Goal: Task Accomplishment & Management: Complete application form

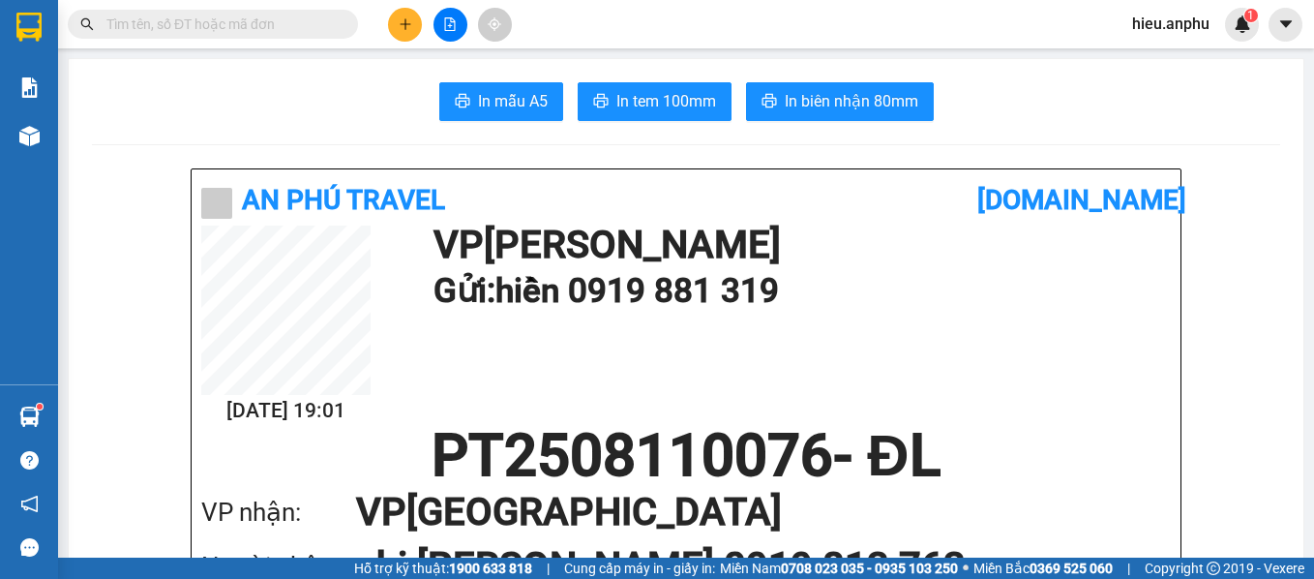
scroll to position [228, 39]
click at [453, 30] on icon "file-add" at bounding box center [450, 24] width 11 height 14
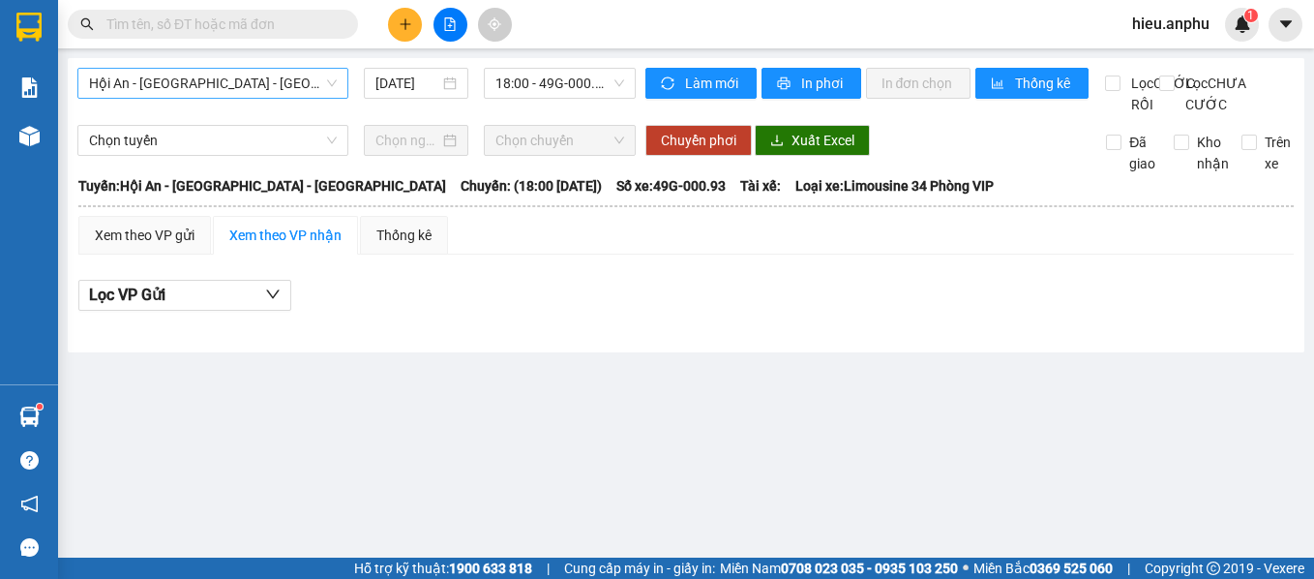
click at [231, 76] on span "Hội An - [GEOGRAPHIC_DATA] - [GEOGRAPHIC_DATA]" at bounding box center [213, 83] width 248 height 29
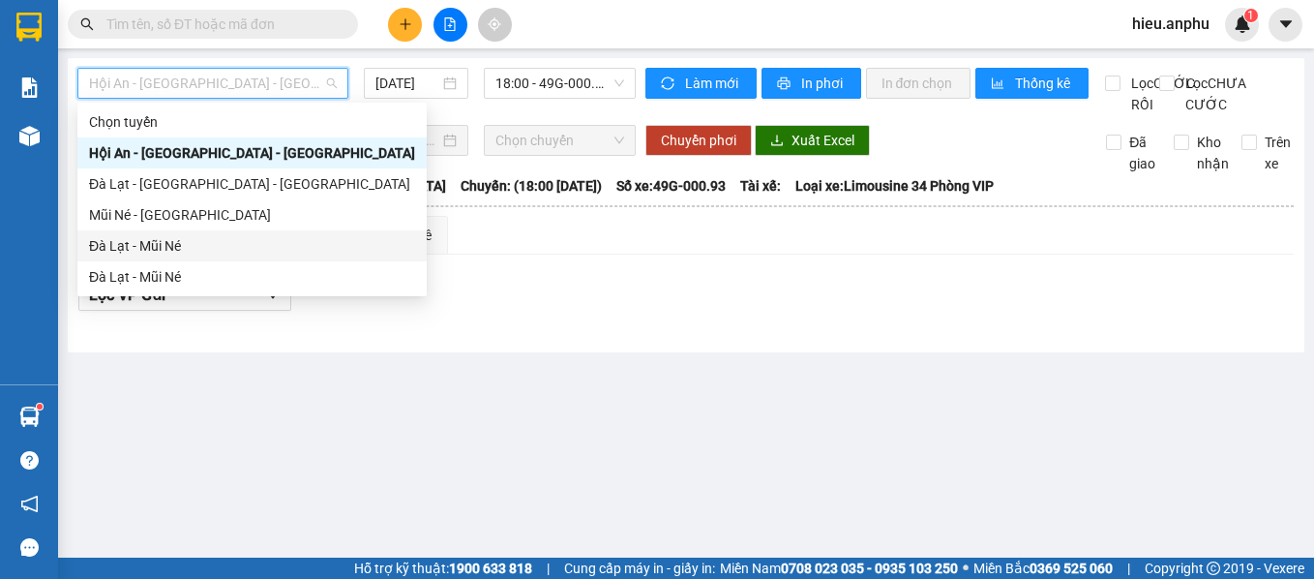
click at [189, 243] on div "Đà Lạt - Mũi Né" at bounding box center [252, 245] width 326 height 21
type input "[DATE]"
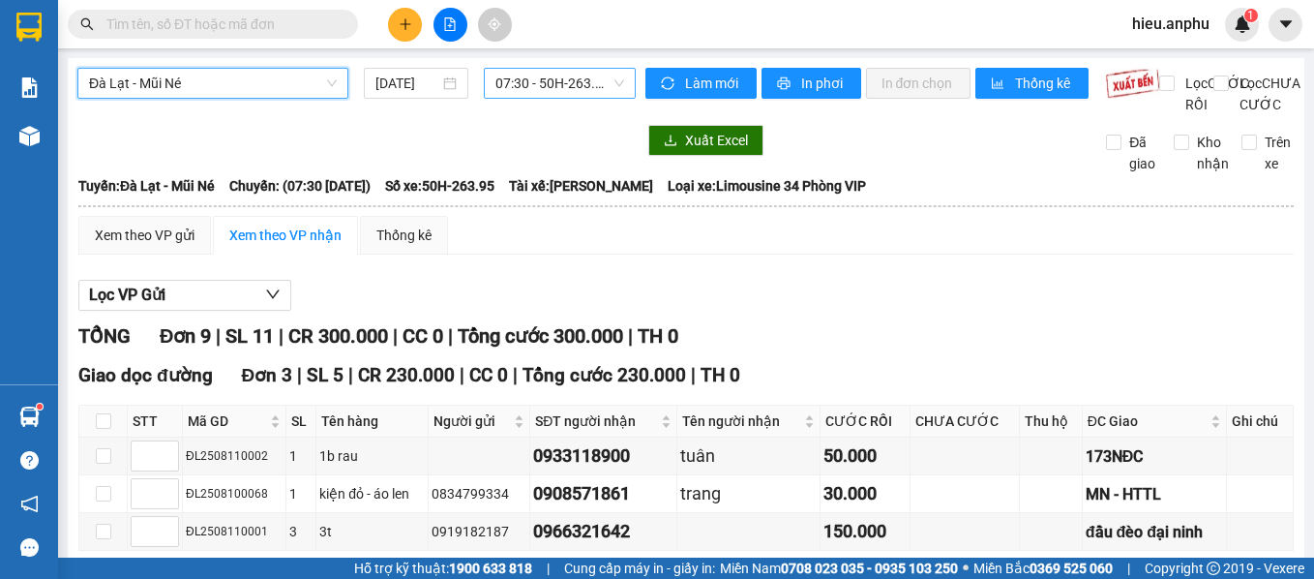
click at [575, 75] on span "07:30 - 50H-263.95" at bounding box center [559, 83] width 129 height 29
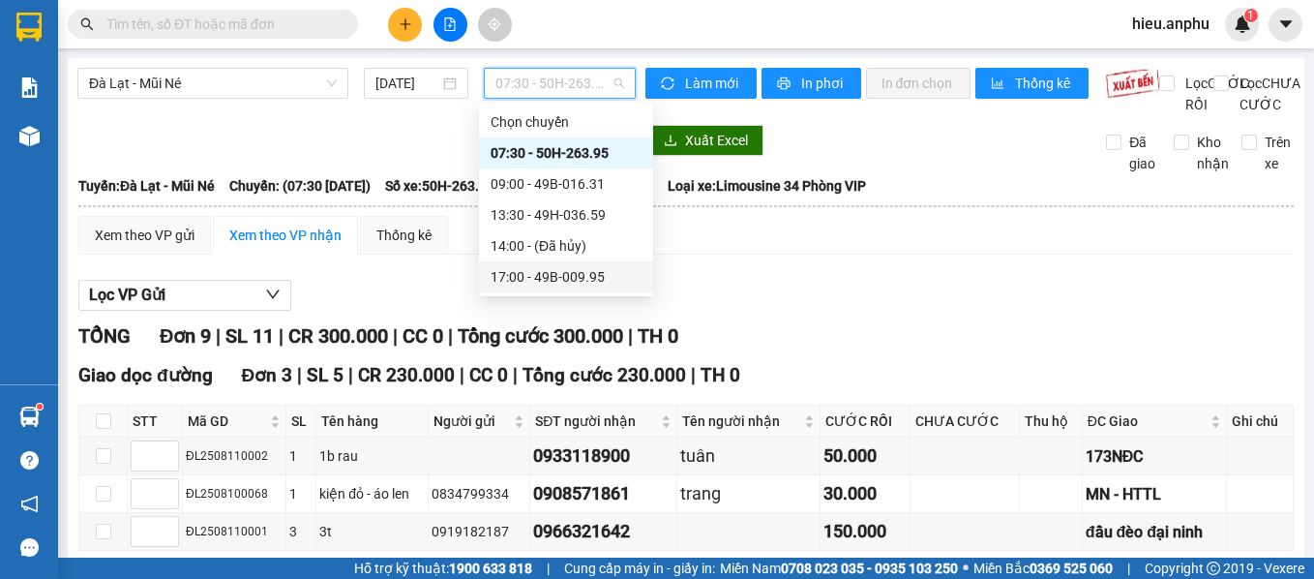
click at [556, 275] on div "17:00 - 49B-009.95" at bounding box center [566, 276] width 151 height 21
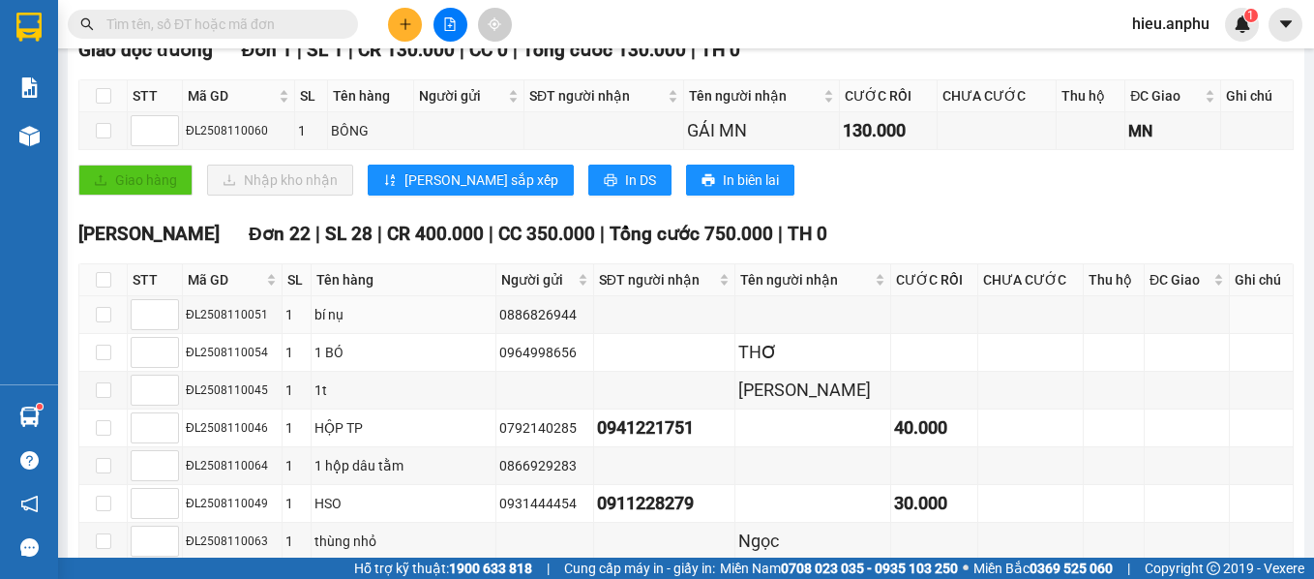
scroll to position [434, 0]
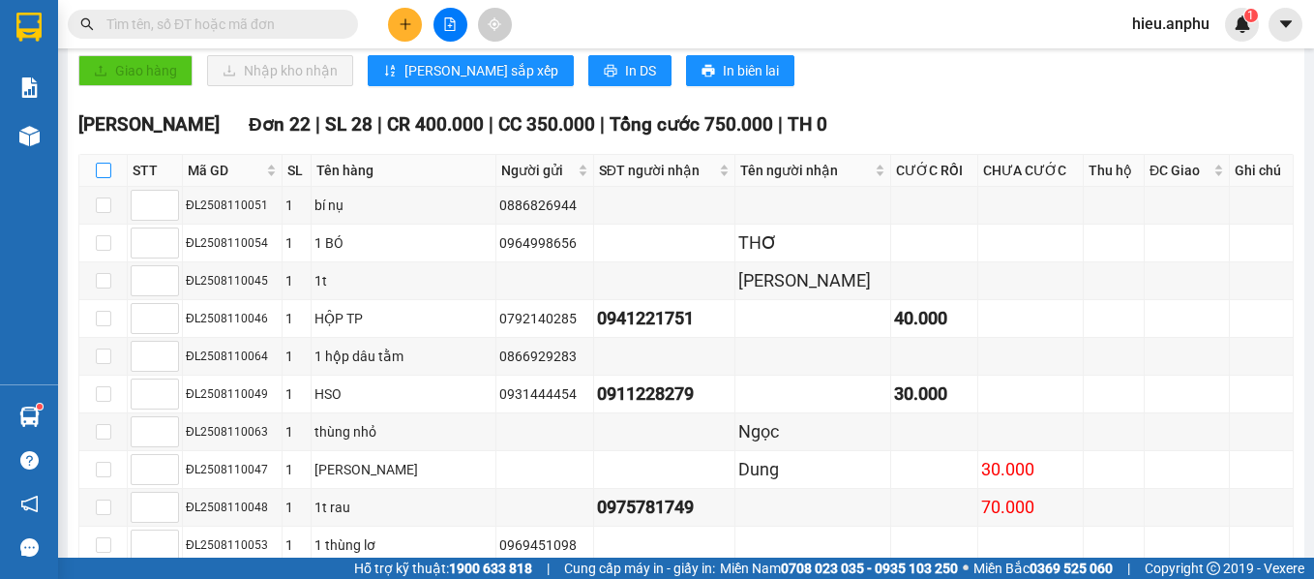
click at [102, 178] on input "checkbox" at bounding box center [103, 170] width 15 height 15
checkbox input "true"
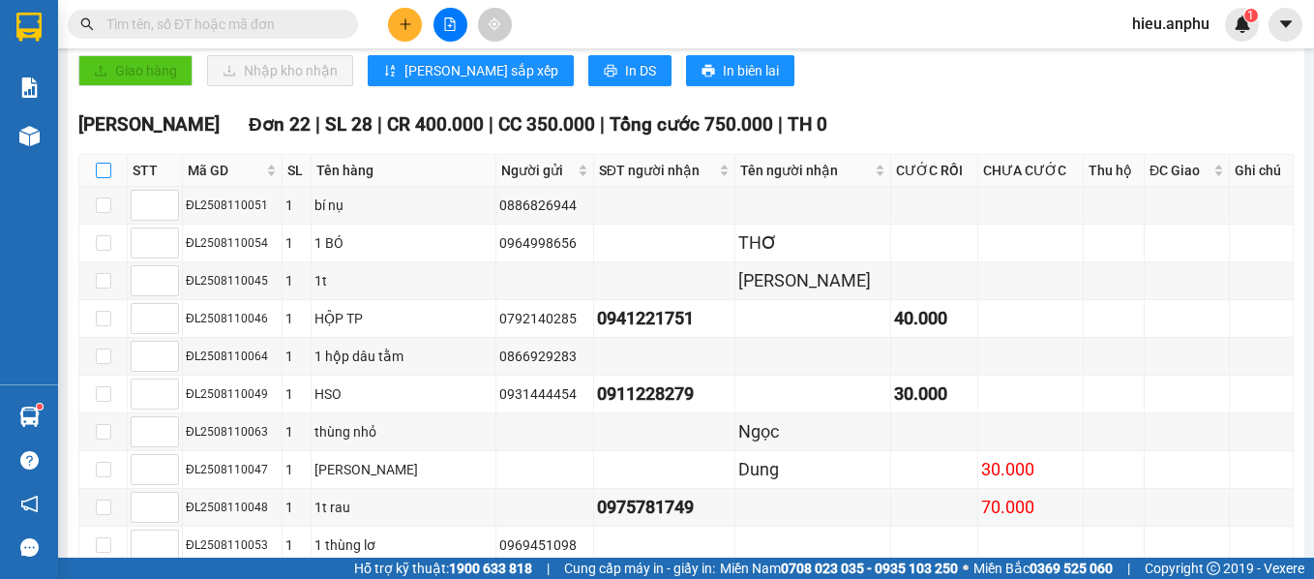
checkbox input "true"
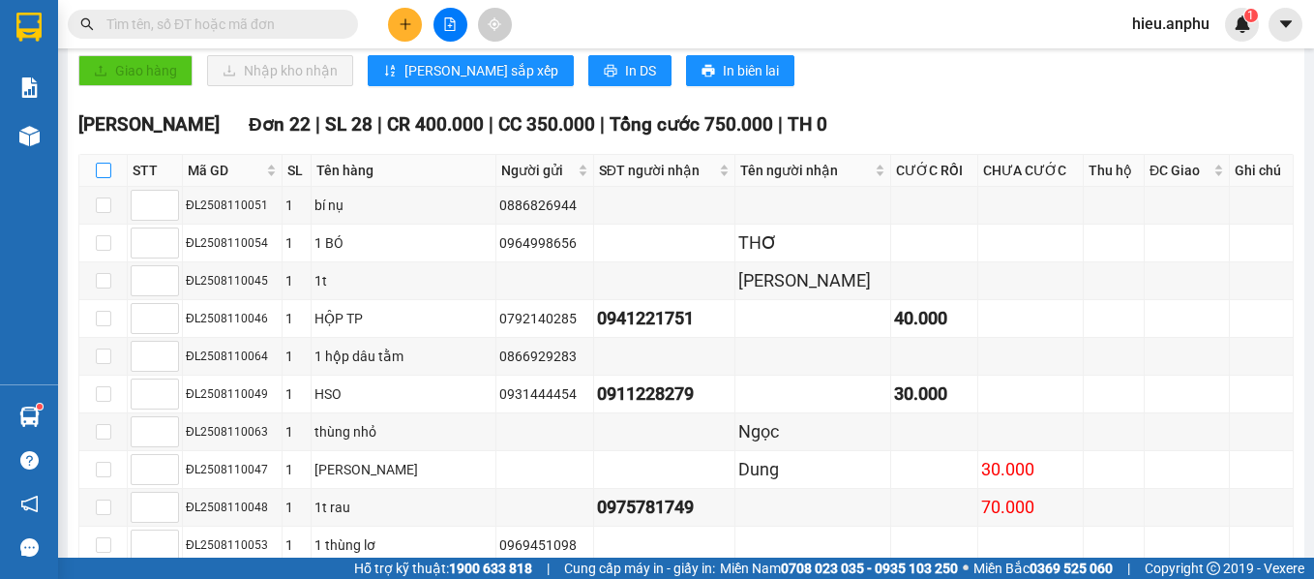
checkbox input "true"
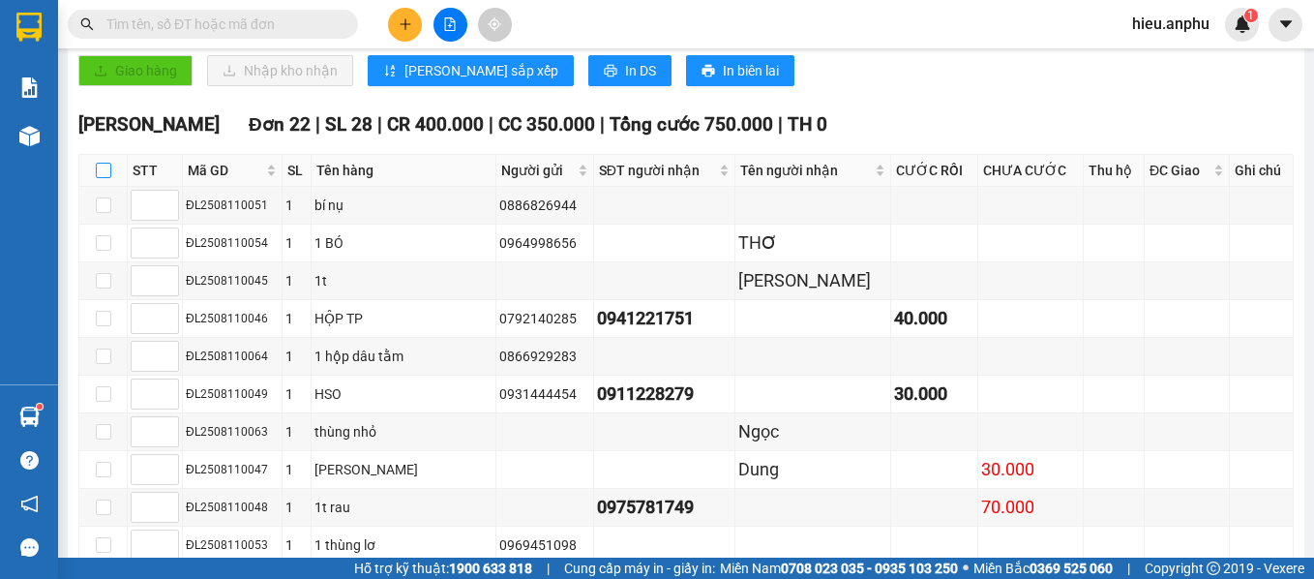
checkbox input "true"
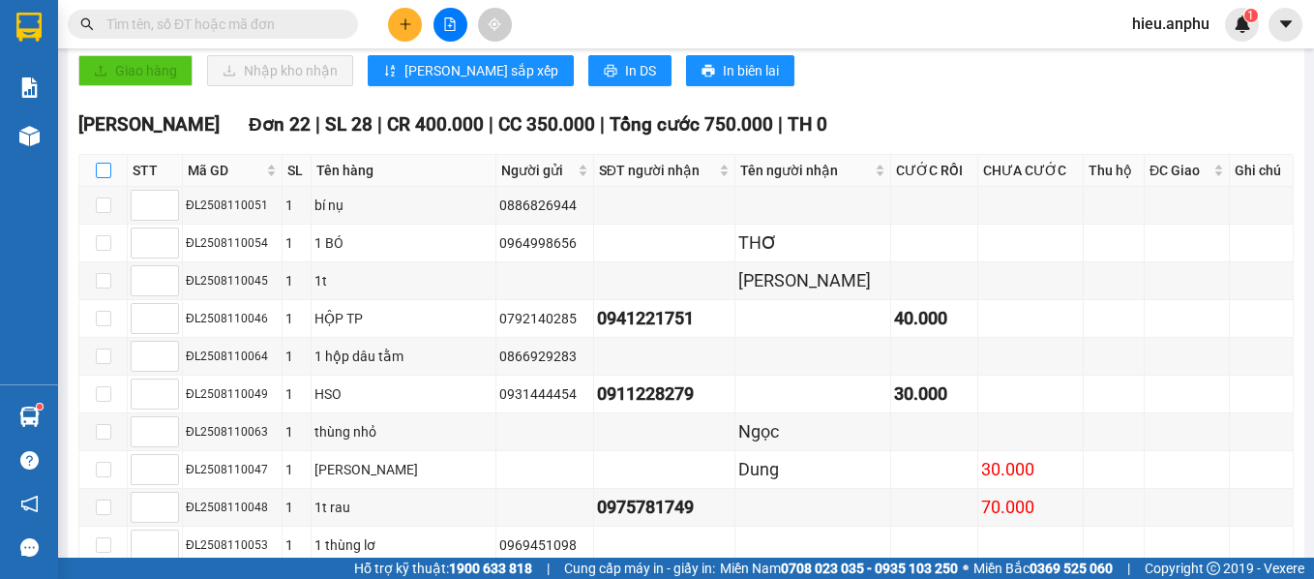
checkbox input "true"
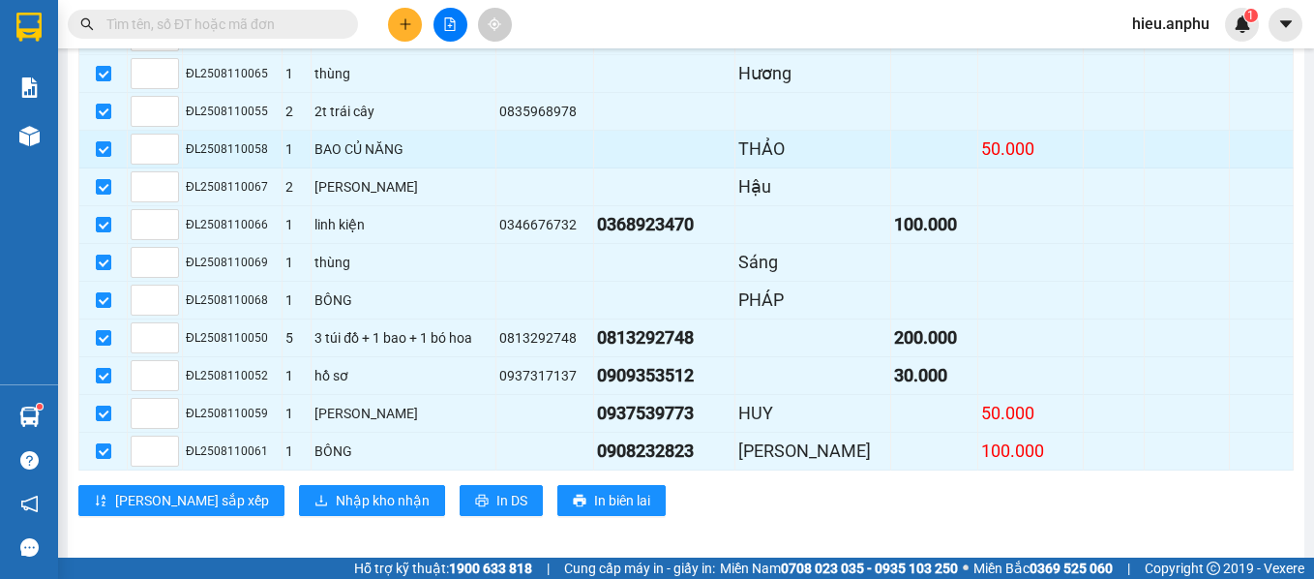
scroll to position [1015, 0]
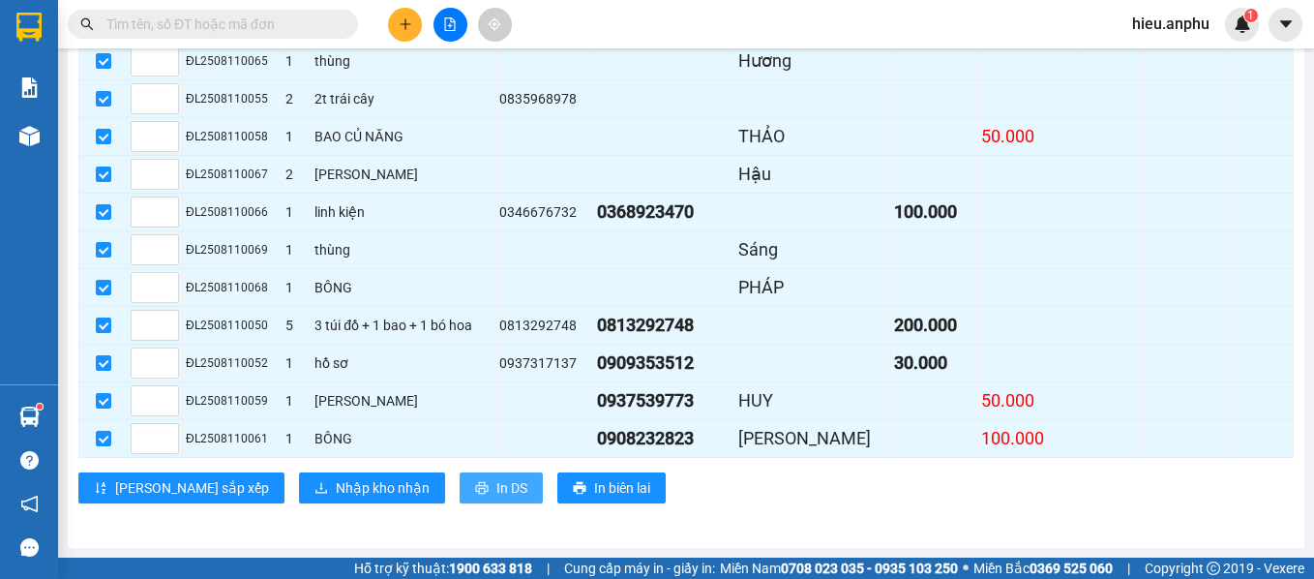
click at [496, 482] on span "In DS" at bounding box center [511, 487] width 31 height 21
click at [403, 15] on button at bounding box center [405, 25] width 34 height 34
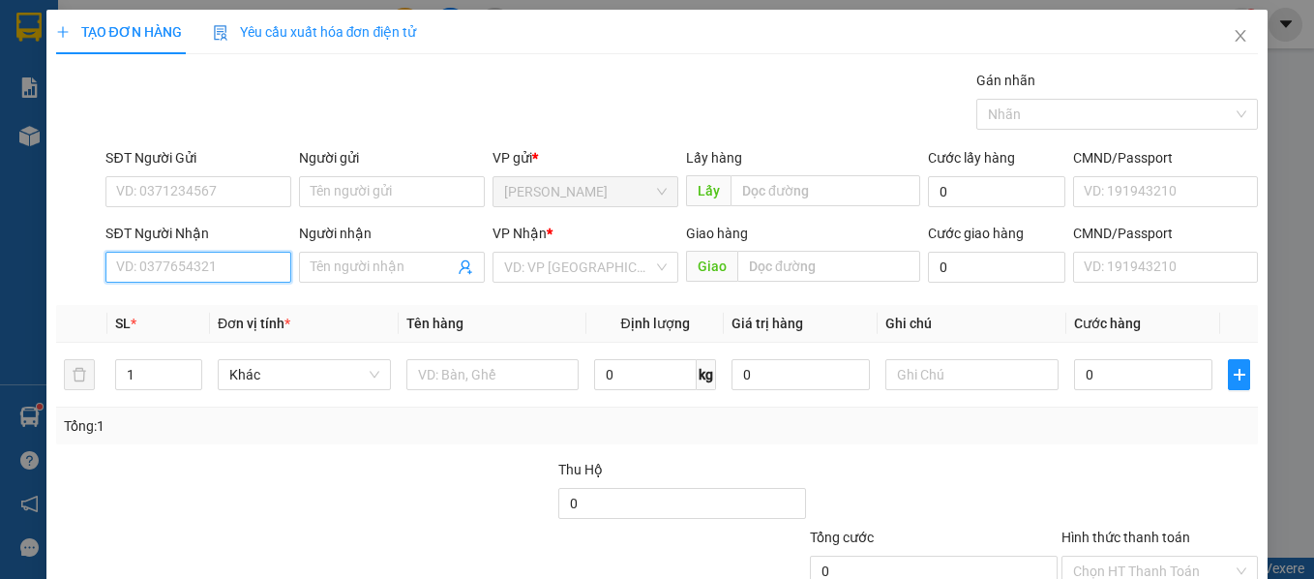
click at [218, 273] on input "SĐT Người Nhận" at bounding box center [198, 267] width 186 height 31
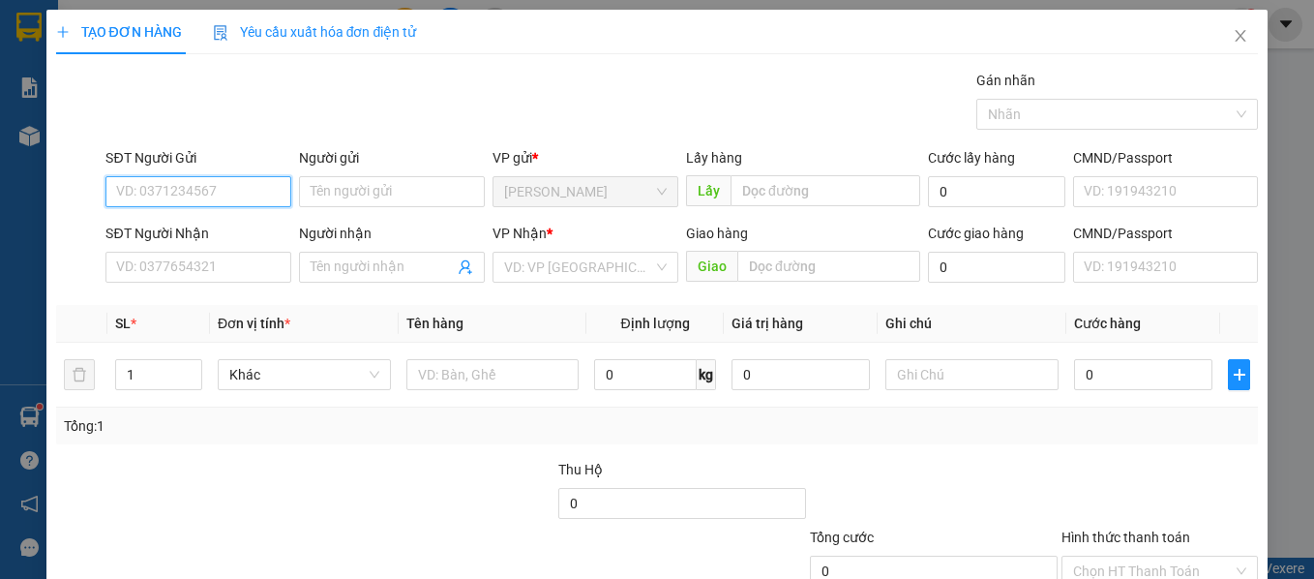
click at [169, 184] on input "SĐT Người Gửi" at bounding box center [198, 191] width 186 height 31
drag, startPoint x: 260, startPoint y: 193, endPoint x: 75, endPoint y: 191, distance: 184.8
click at [76, 192] on div "SĐT Người Gửi 0919205766 0919205766 Người gửi Tên người gửi VP gửi * [PERSON_NA…" at bounding box center [657, 181] width 1206 height 68
type input "0919205766"
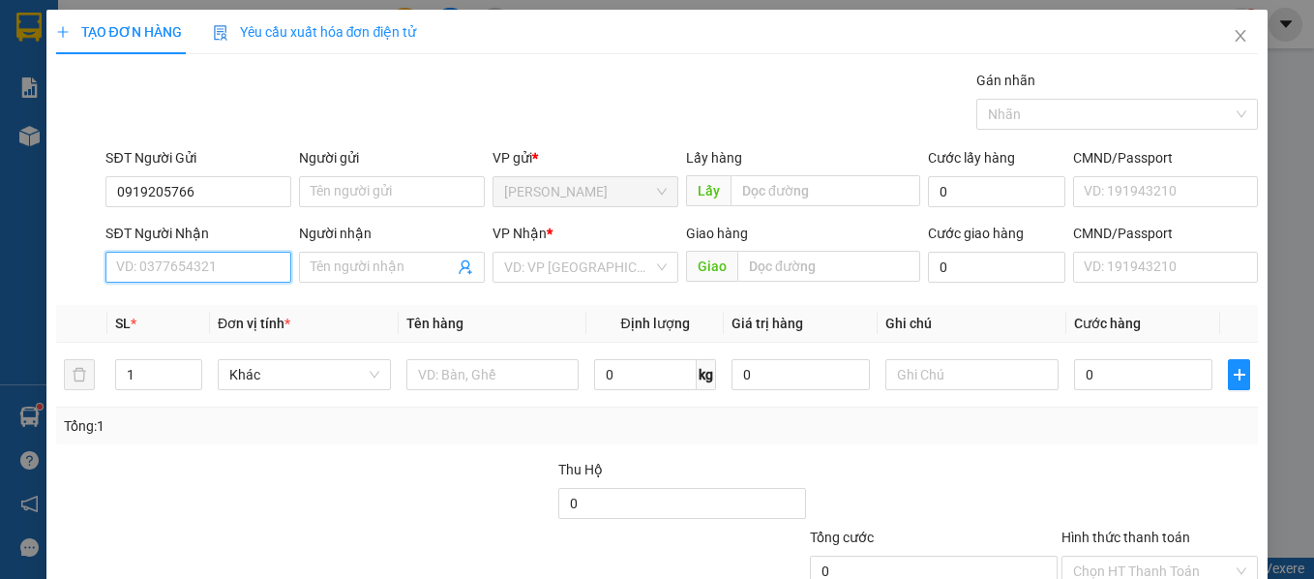
paste input "0919205766"
type input "0919205766"
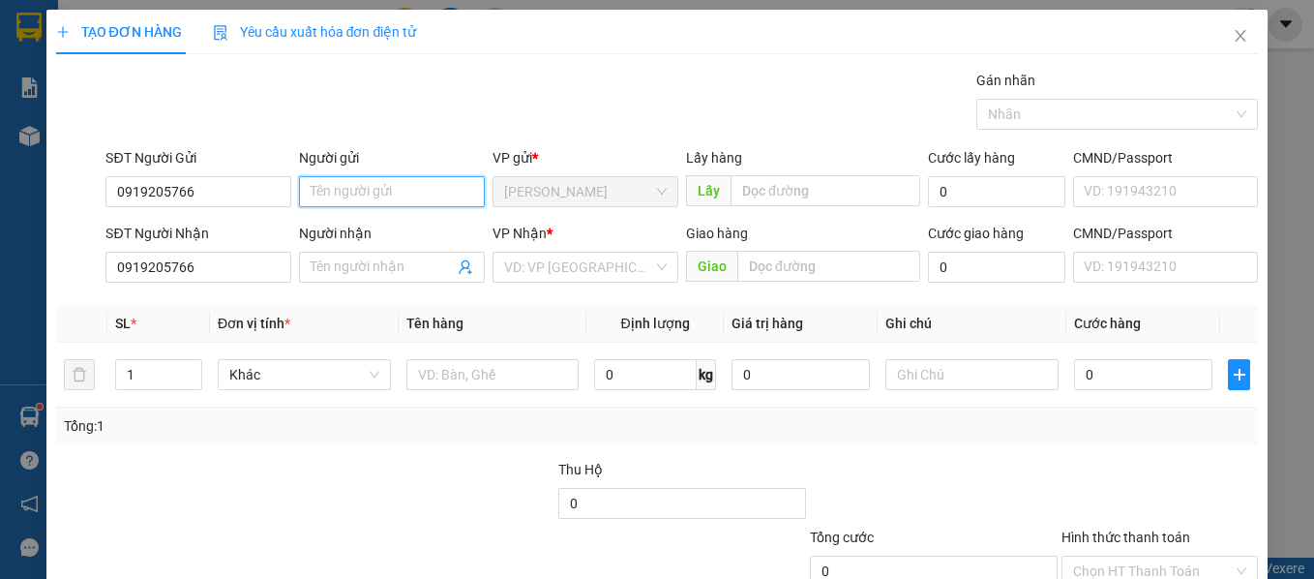
click at [341, 192] on input "Người gửi" at bounding box center [392, 191] width 186 height 31
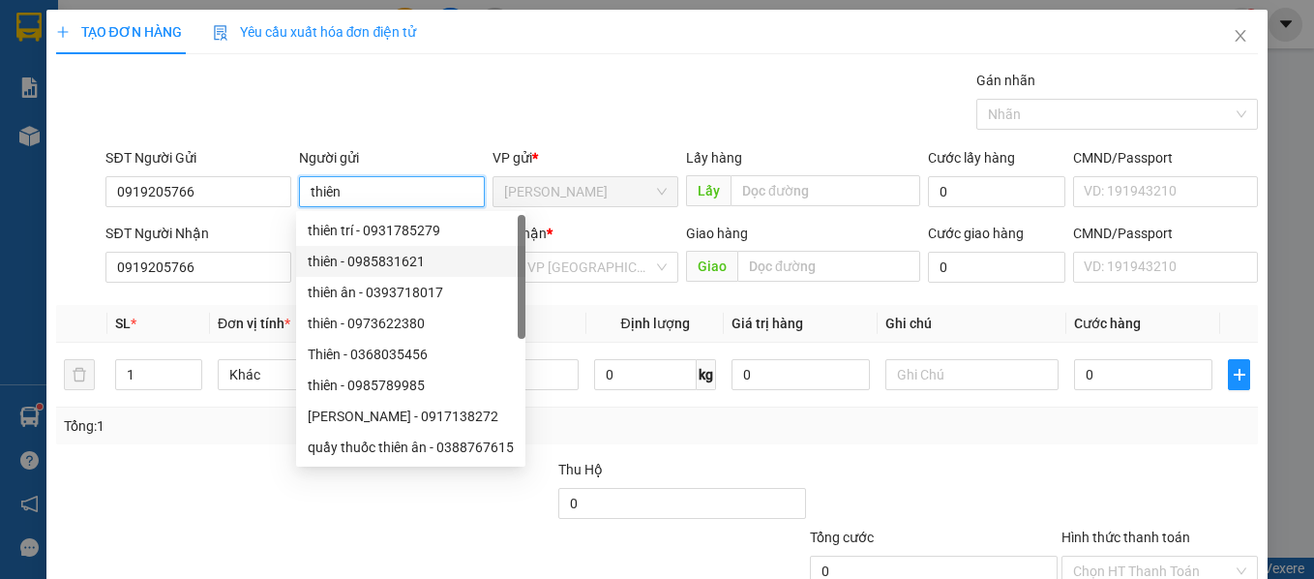
type input "thiên"
click at [245, 462] on div at bounding box center [180, 493] width 252 height 68
drag, startPoint x: 352, startPoint y: 183, endPoint x: 295, endPoint y: 193, distance: 58.1
click at [299, 193] on input "thiên" at bounding box center [392, 191] width 186 height 31
click at [201, 484] on div at bounding box center [180, 493] width 252 height 68
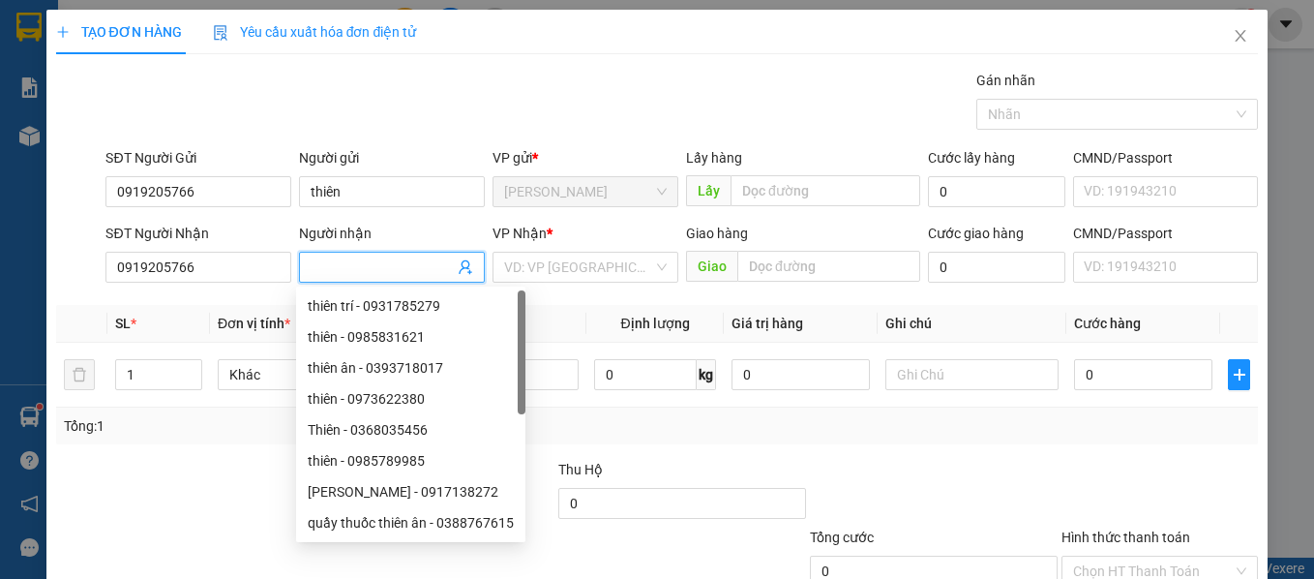
paste input "thiên"
type input "thiên"
click at [191, 485] on div at bounding box center [180, 493] width 252 height 68
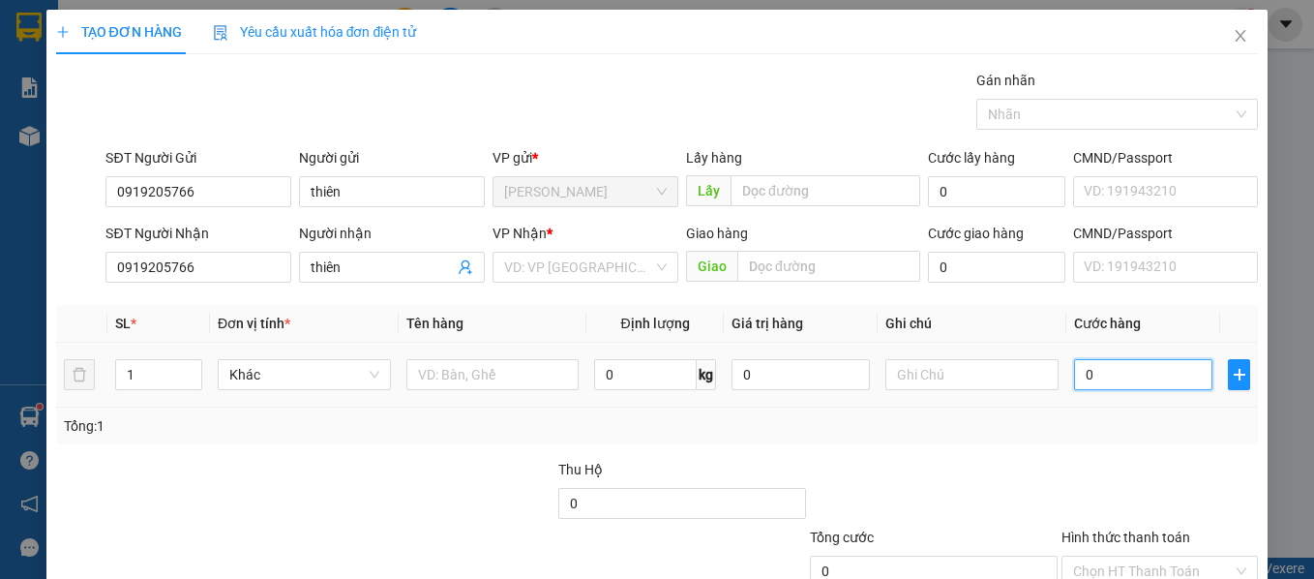
click at [1103, 377] on input "0" at bounding box center [1143, 374] width 138 height 31
type input "6"
type input "60"
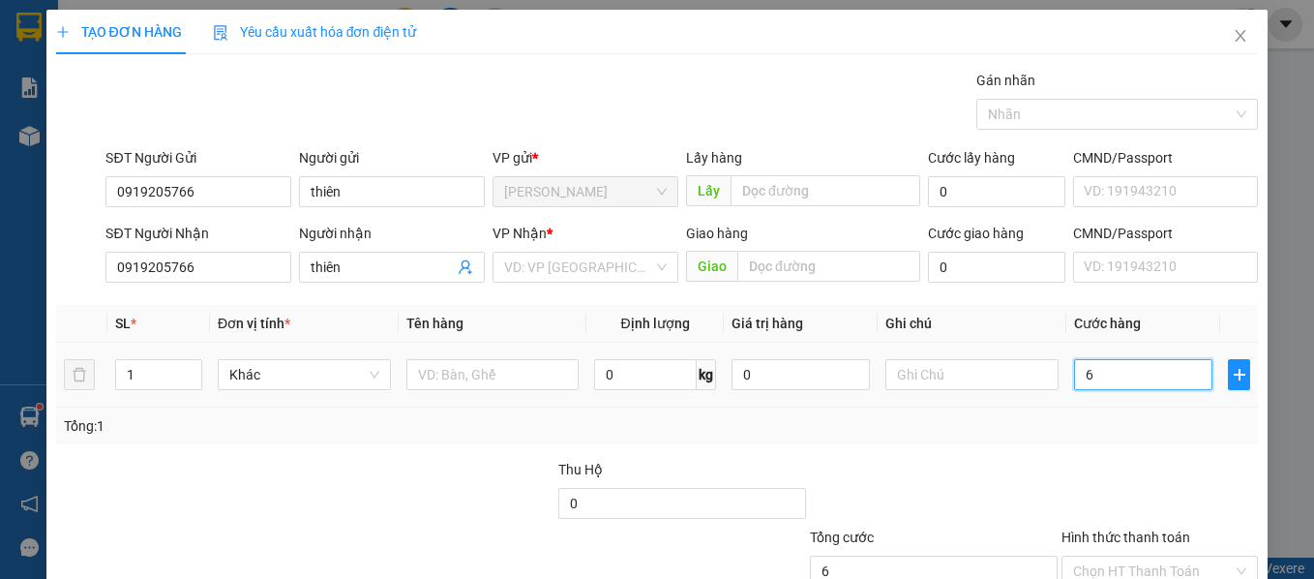
type input "60"
type input "600"
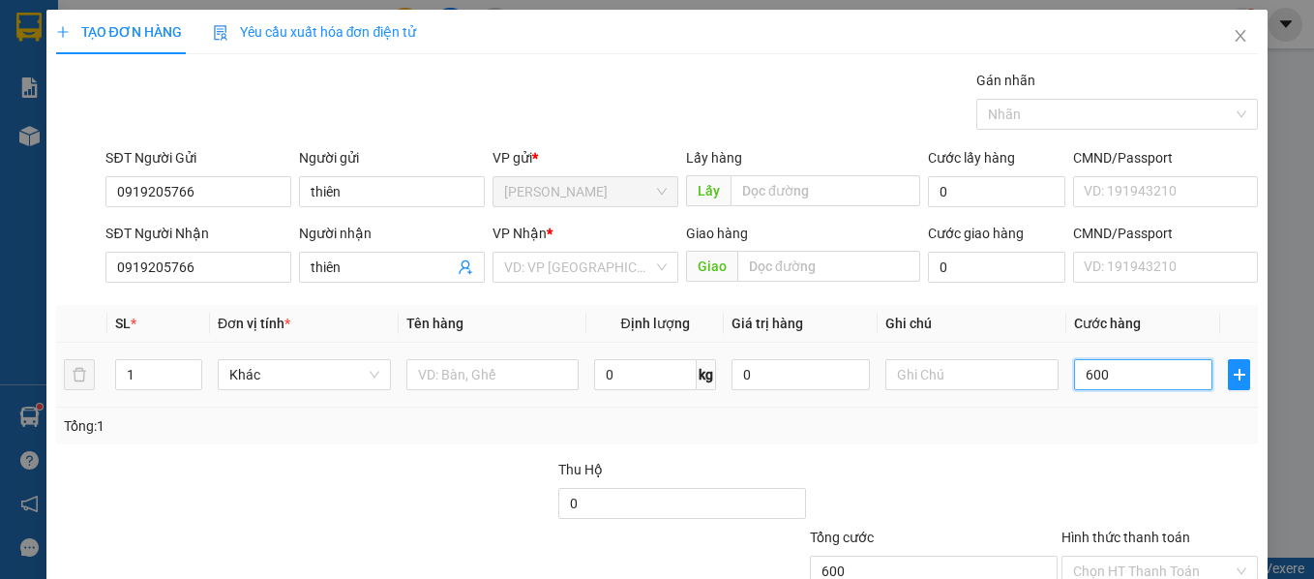
type input "60"
type input "60.000"
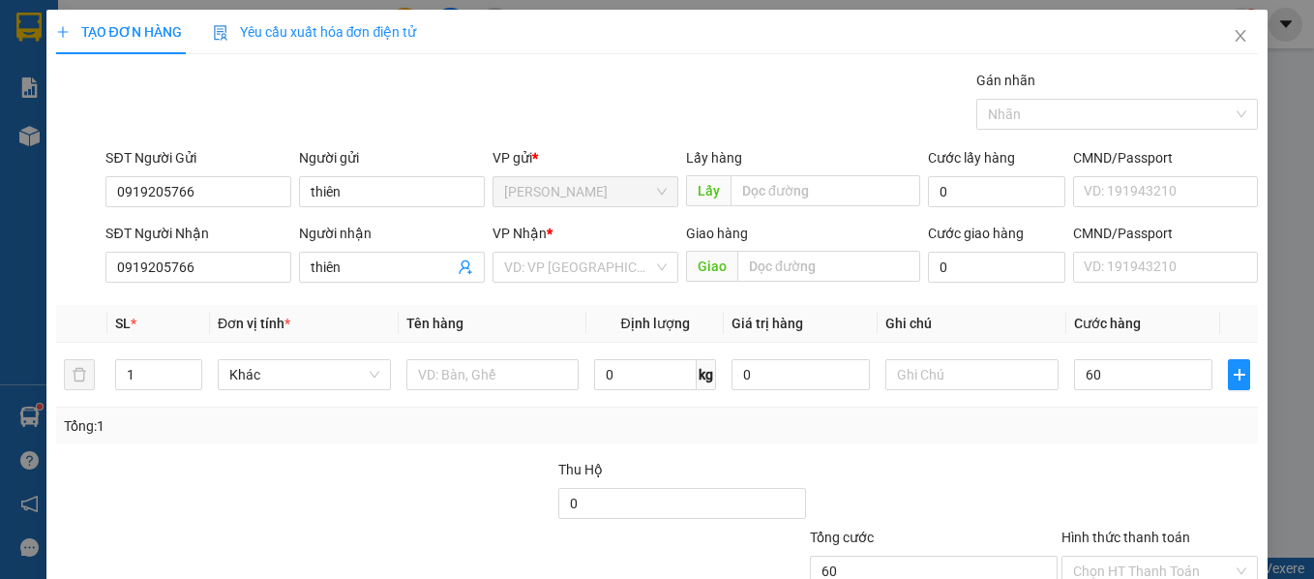
type input "60.000"
click at [794, 437] on div "Tổng: 1" at bounding box center [657, 425] width 1203 height 37
click at [515, 371] on input "text" at bounding box center [492, 374] width 173 height 31
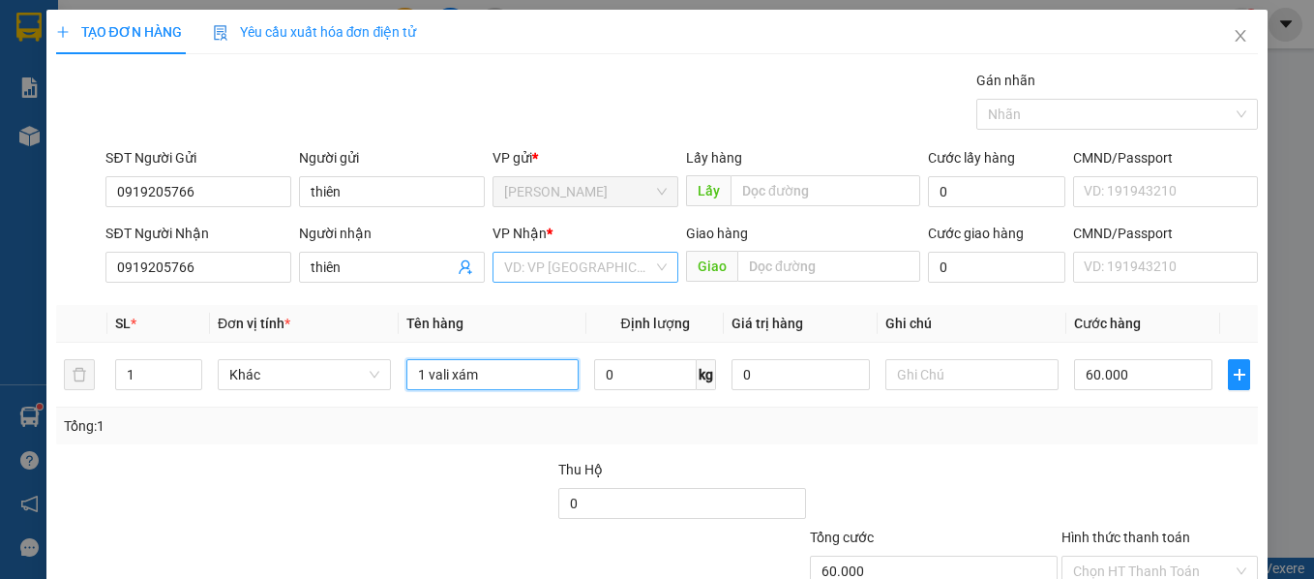
type input "1 vali xám"
click at [563, 267] on input "search" at bounding box center [578, 267] width 149 height 29
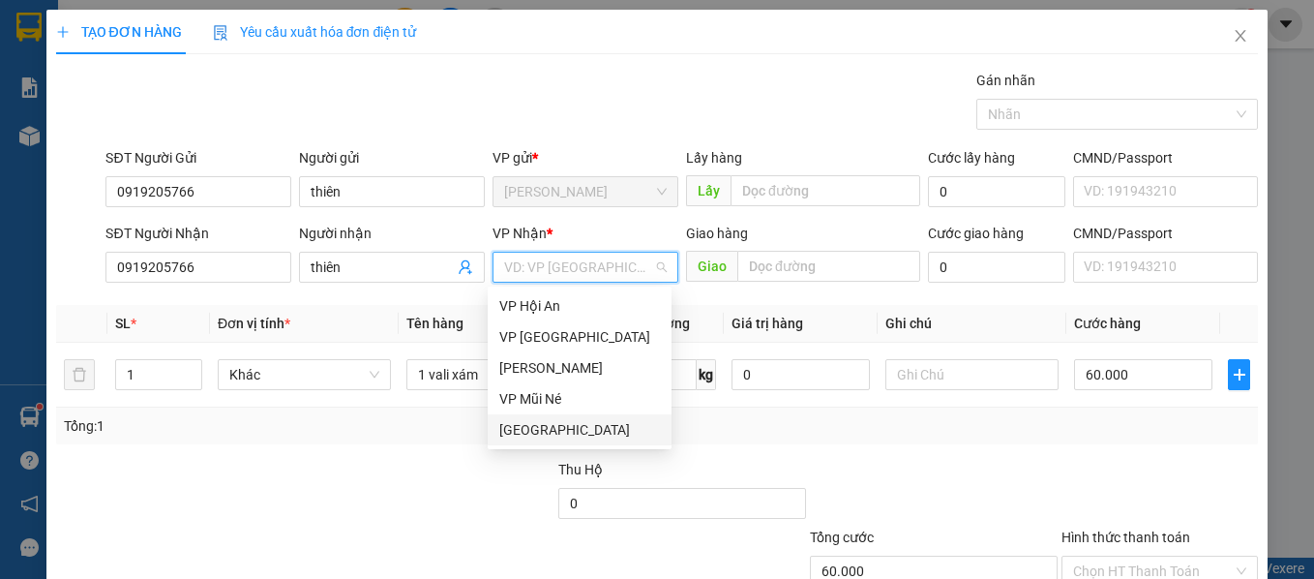
click at [528, 423] on div "[GEOGRAPHIC_DATA]" at bounding box center [579, 429] width 161 height 21
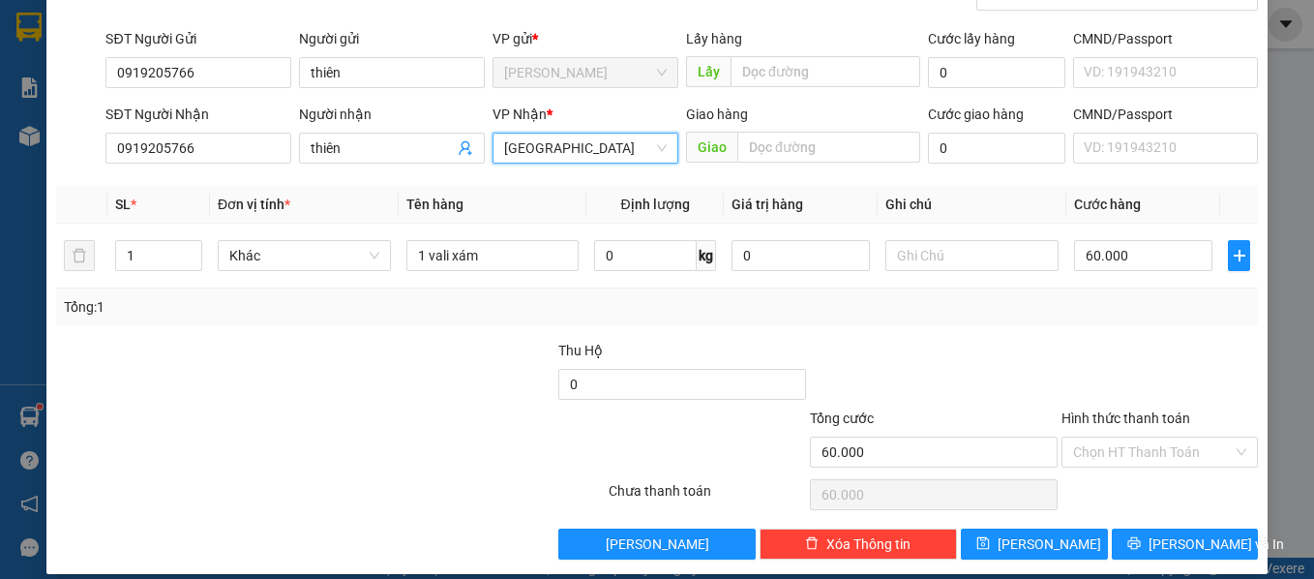
scroll to position [137, 0]
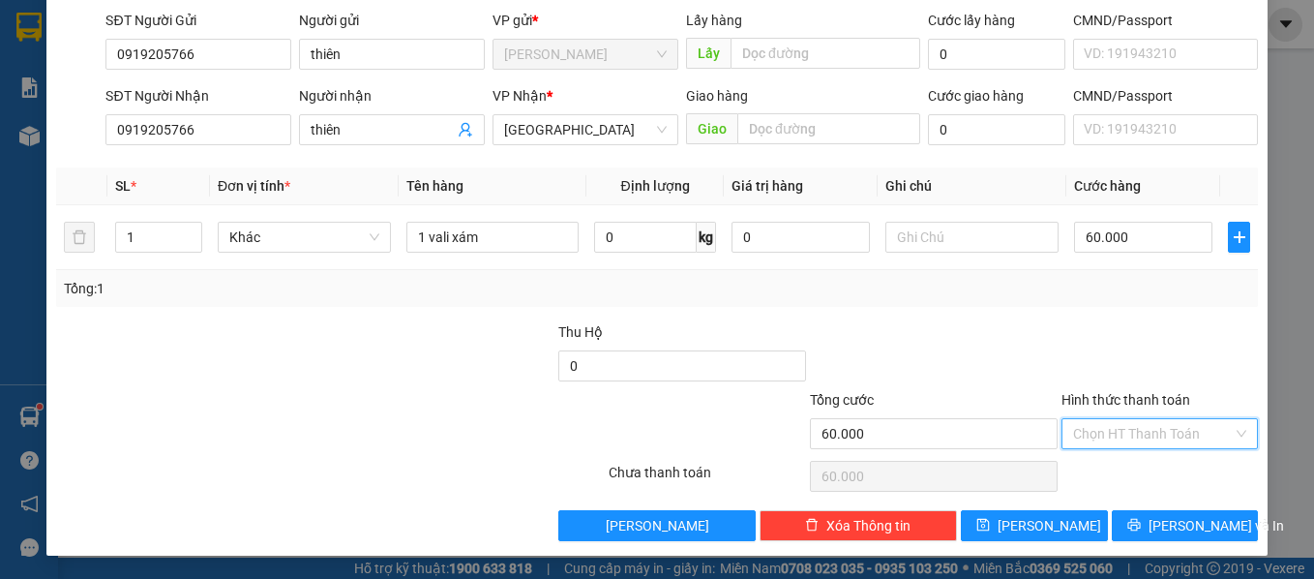
click at [1135, 437] on input "Hình thức thanh toán" at bounding box center [1153, 433] width 161 height 29
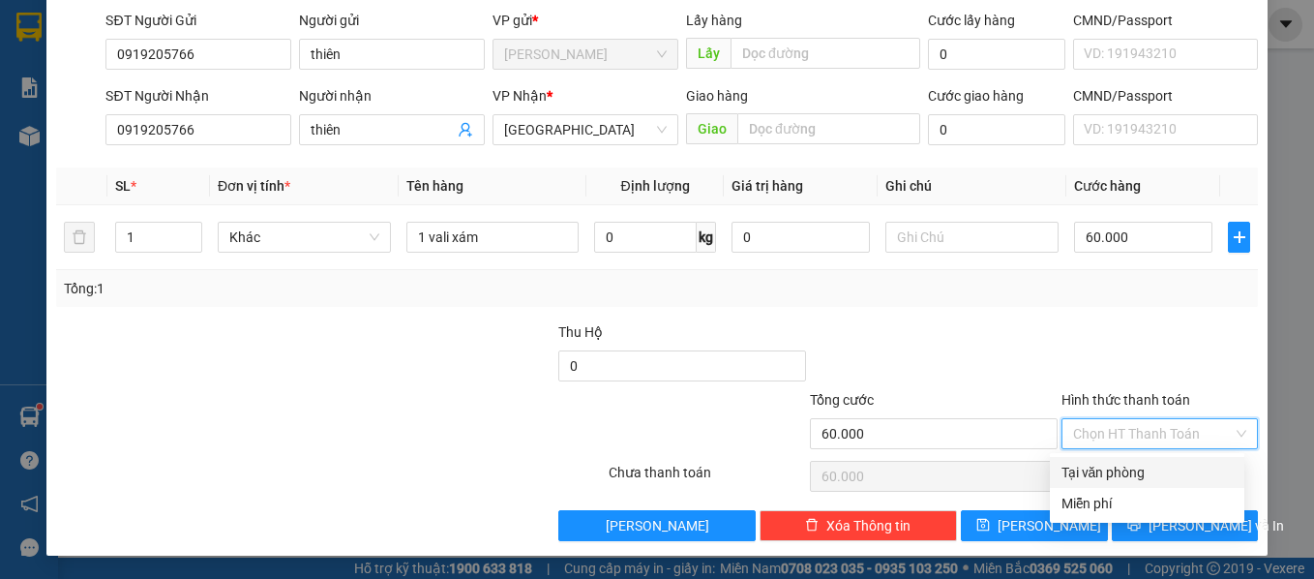
click at [1096, 469] on div "Tại văn phòng" at bounding box center [1146, 471] width 171 height 21
type input "0"
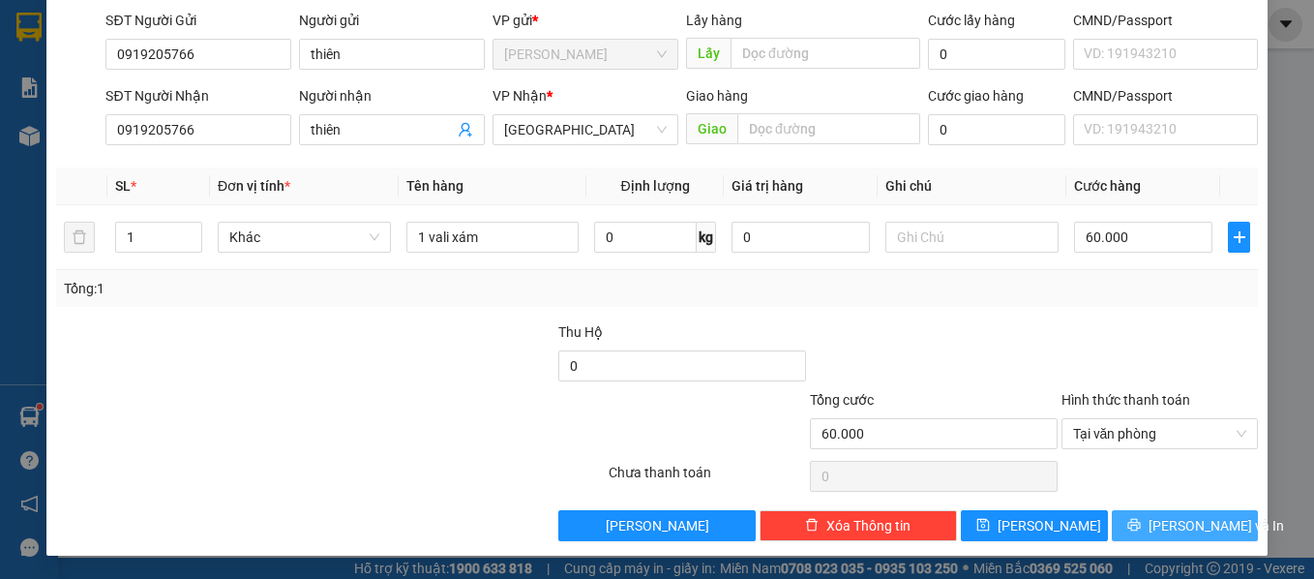
click at [1165, 521] on span "[PERSON_NAME] và In" at bounding box center [1215, 525] width 135 height 21
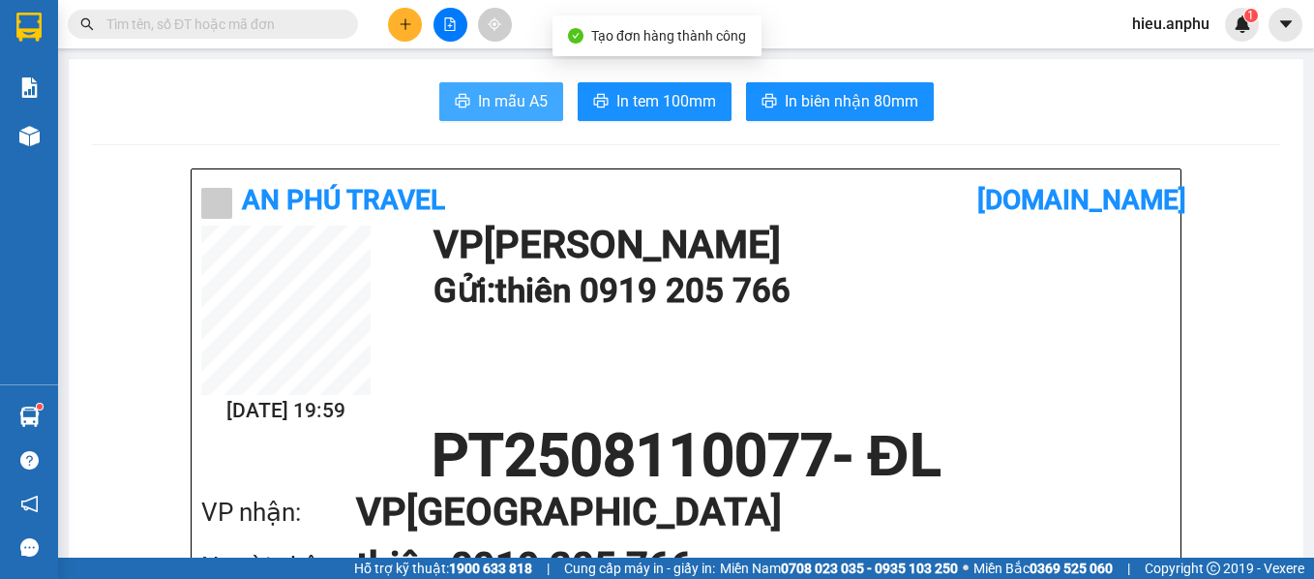
click at [480, 111] on span "In mẫu A5" at bounding box center [513, 101] width 70 height 24
click at [140, 23] on input "text" at bounding box center [220, 24] width 228 height 21
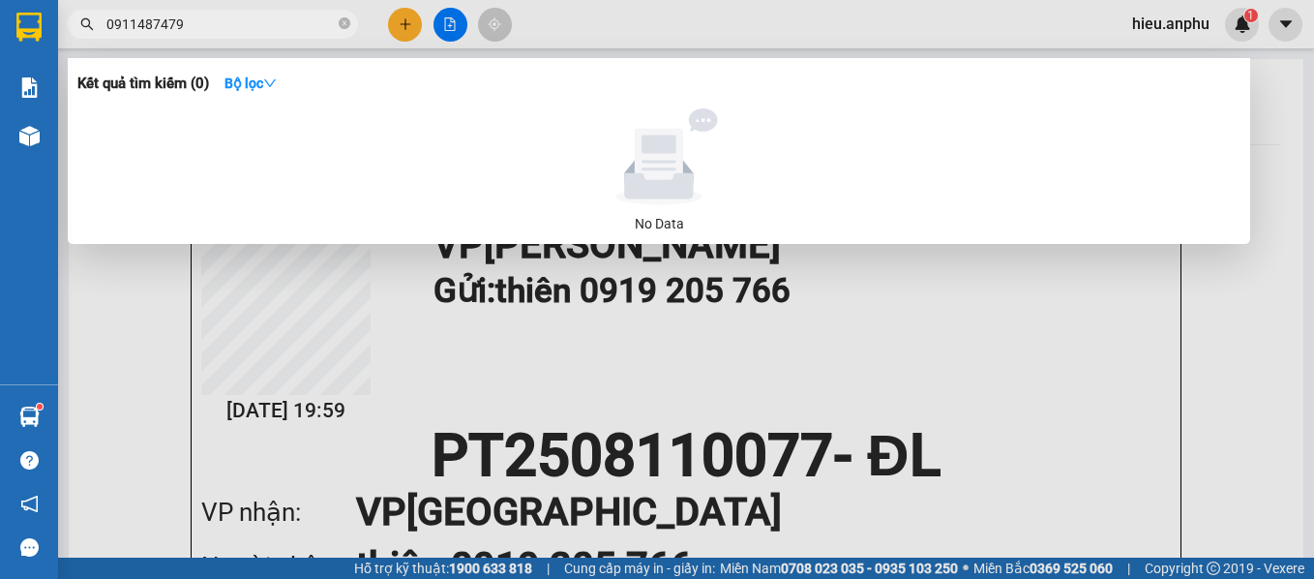
click at [293, 22] on input "0911487479" at bounding box center [220, 24] width 228 height 21
type input "0911487479"
click at [101, 387] on div at bounding box center [657, 289] width 1314 height 579
click at [348, 22] on icon "close-circle" at bounding box center [345, 23] width 12 height 12
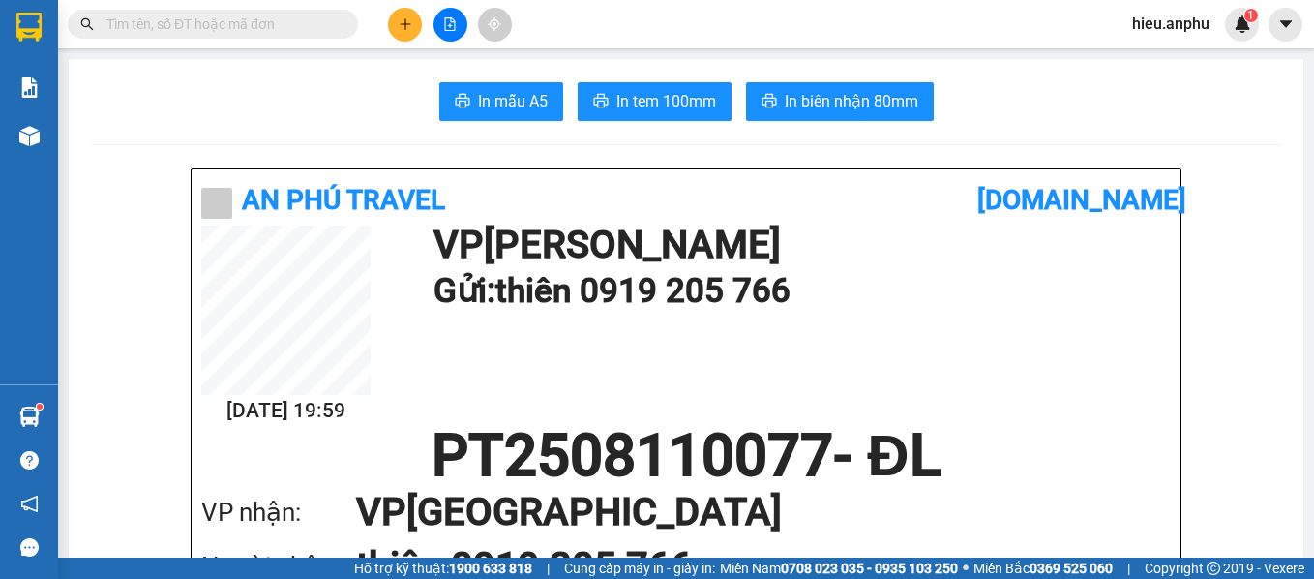
click at [216, 20] on input "text" at bounding box center [220, 24] width 228 height 21
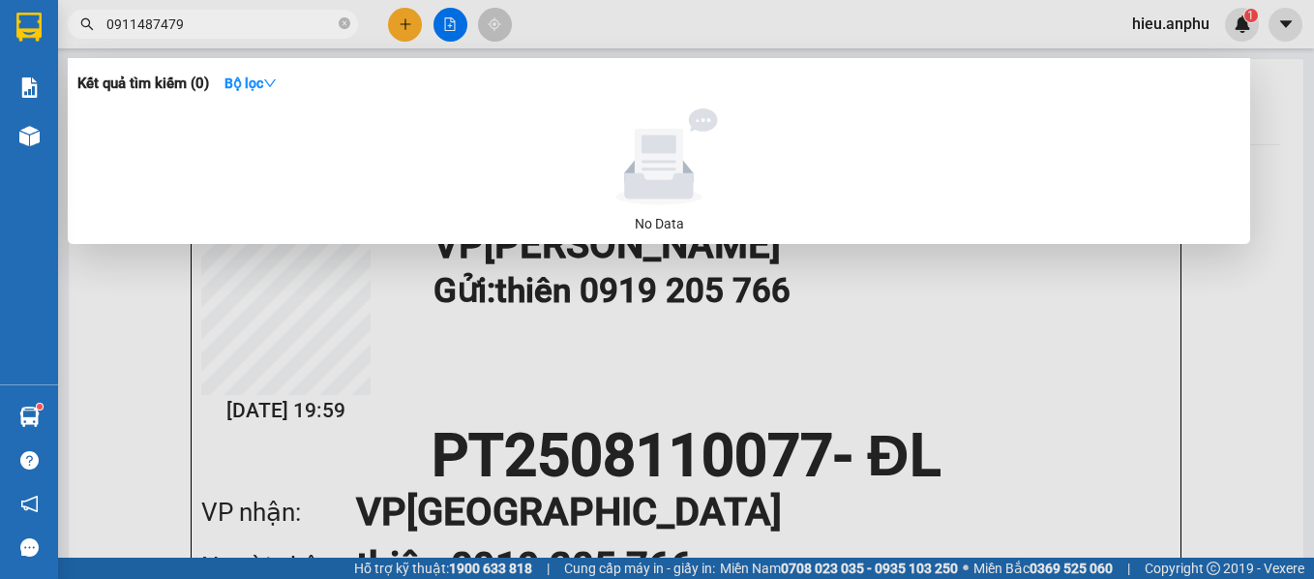
drag, startPoint x: 223, startPoint y: 17, endPoint x: 66, endPoint y: 17, distance: 156.7
click at [66, 17] on div "0911487479" at bounding box center [188, 24] width 377 height 29
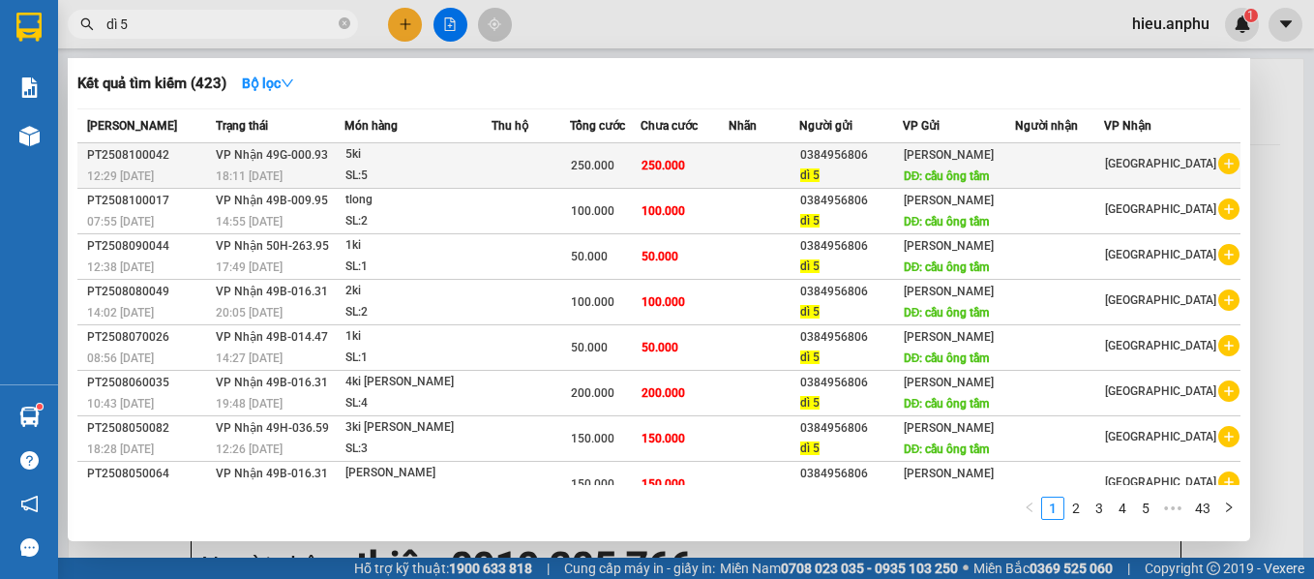
type input "dì 5"
click at [1222, 162] on icon "plus-circle" at bounding box center [1228, 163] width 21 height 21
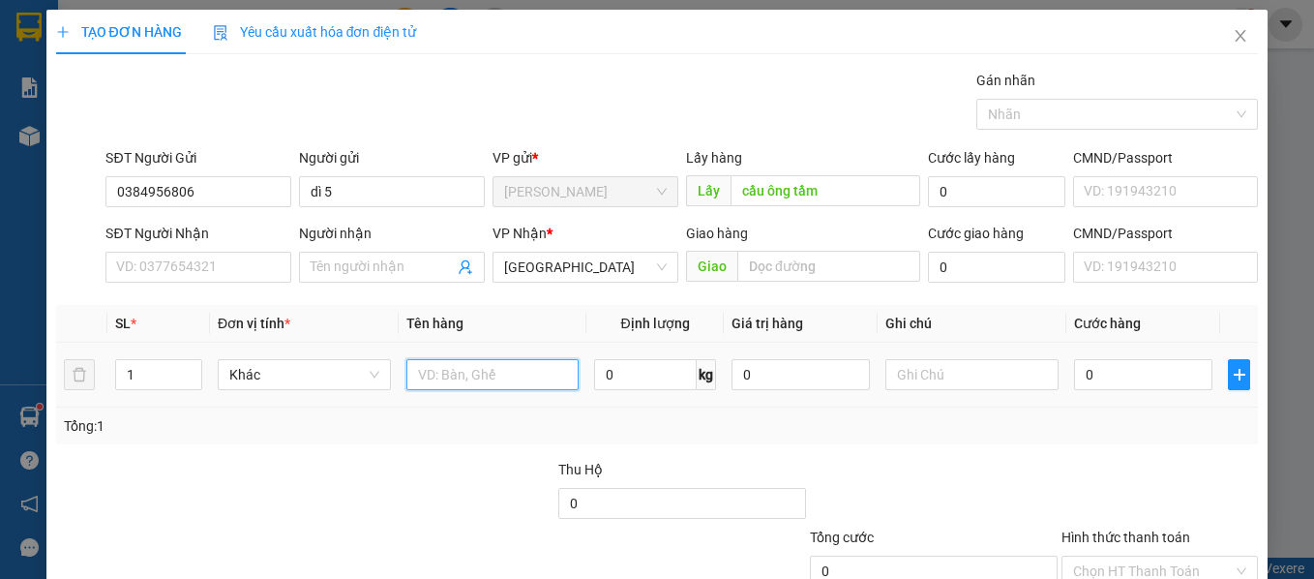
click at [457, 369] on input "text" at bounding box center [492, 374] width 173 height 31
type input "1ki [PERSON_NAME]"
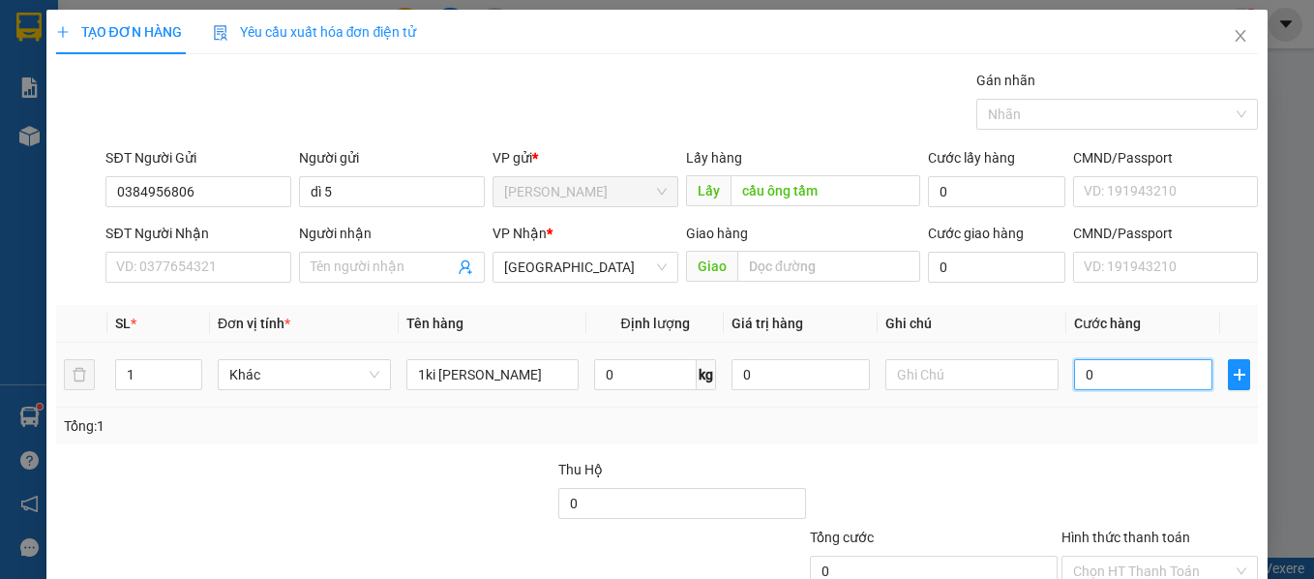
click at [1094, 366] on input "0" at bounding box center [1143, 374] width 138 height 31
type input "5"
type input "50"
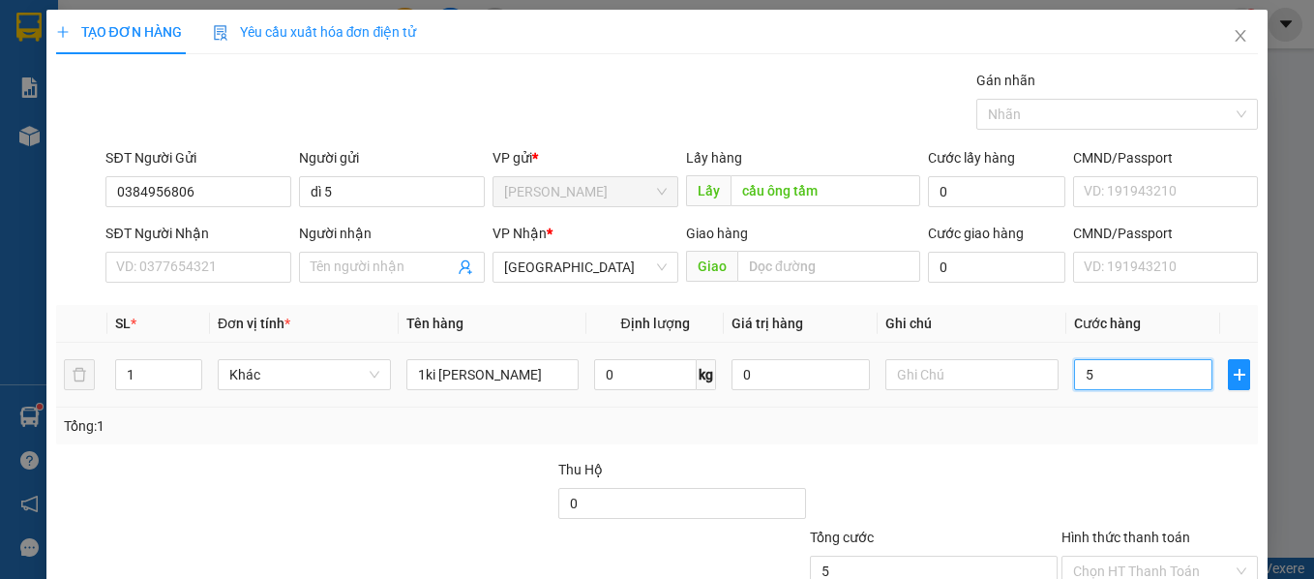
type input "50"
type input "50.000"
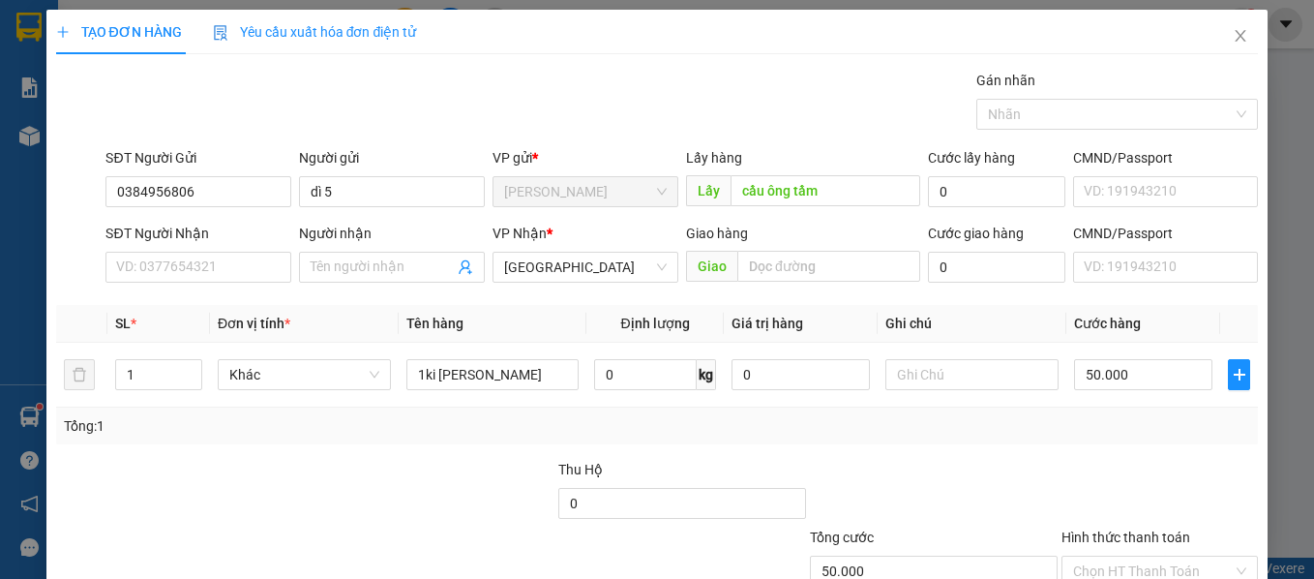
click at [985, 454] on div "Transit Pickup Surcharge Ids Transit Deliver Surcharge Ids Transit Deliver Surc…" at bounding box center [657, 374] width 1203 height 609
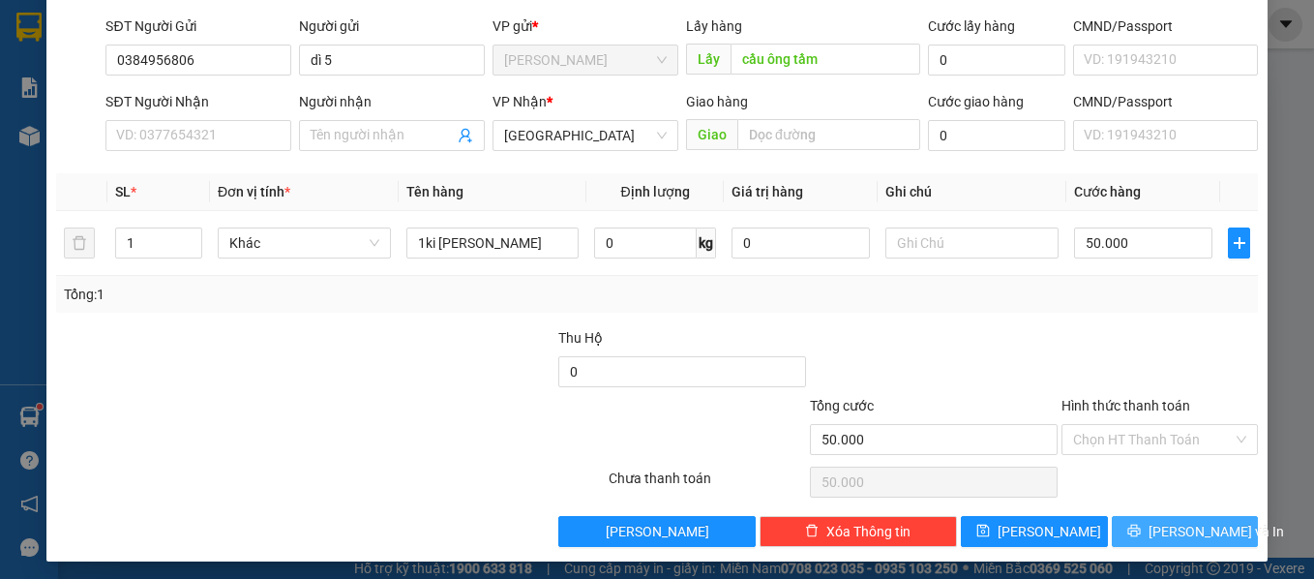
scroll to position [137, 0]
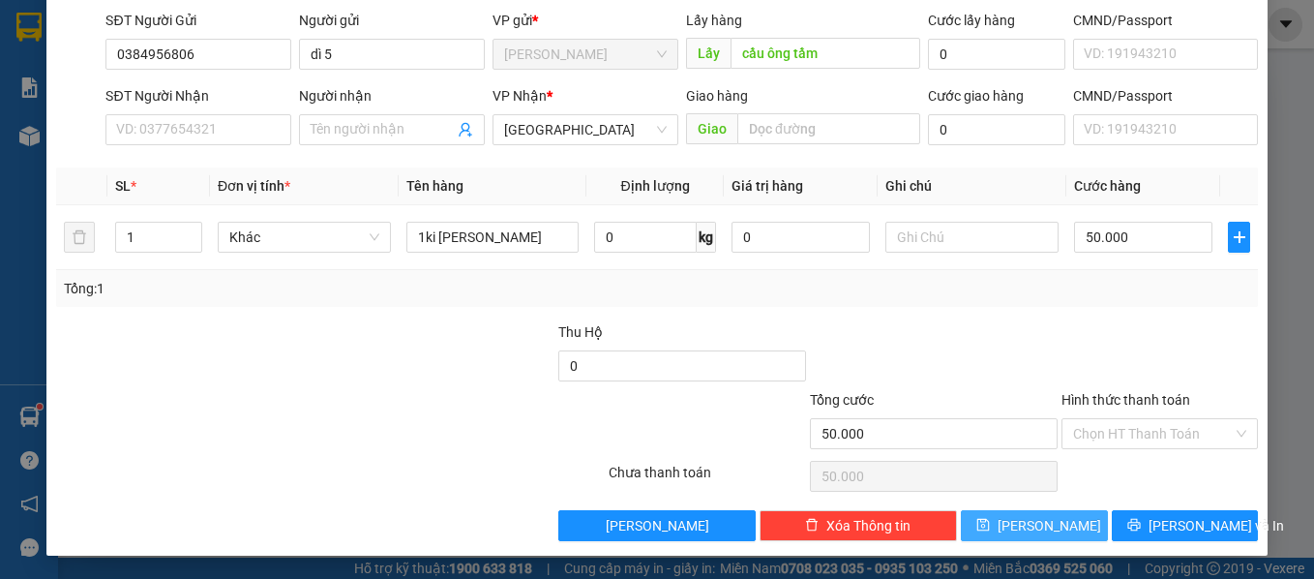
click at [1039, 518] on span "[PERSON_NAME]" at bounding box center [1049, 525] width 104 height 21
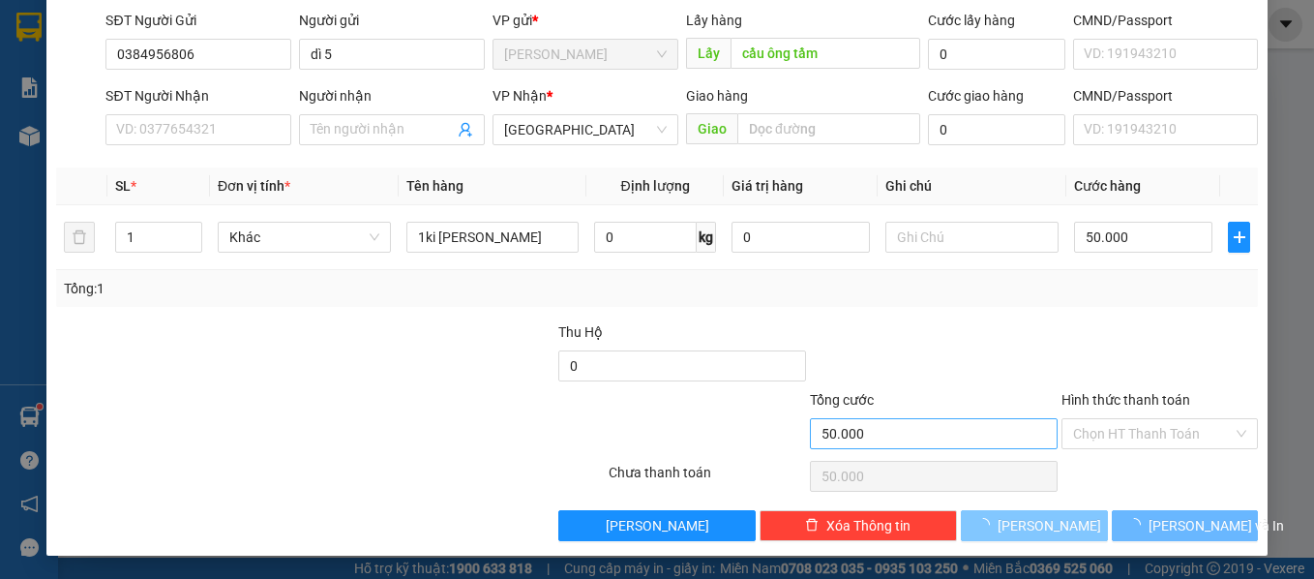
type input "0"
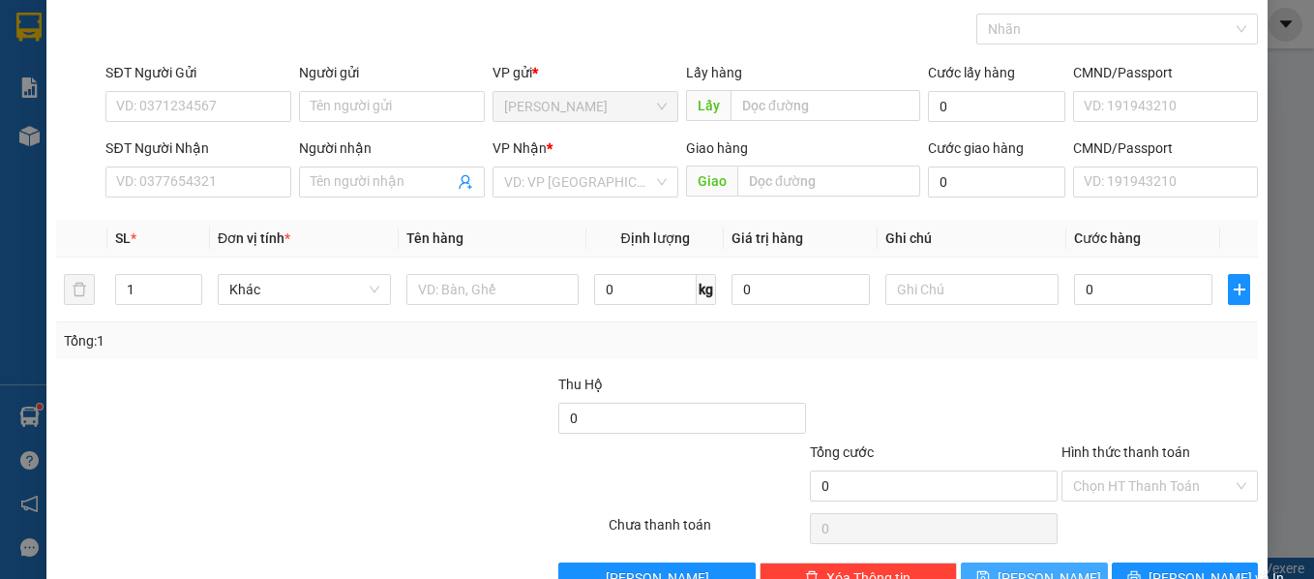
scroll to position [0, 0]
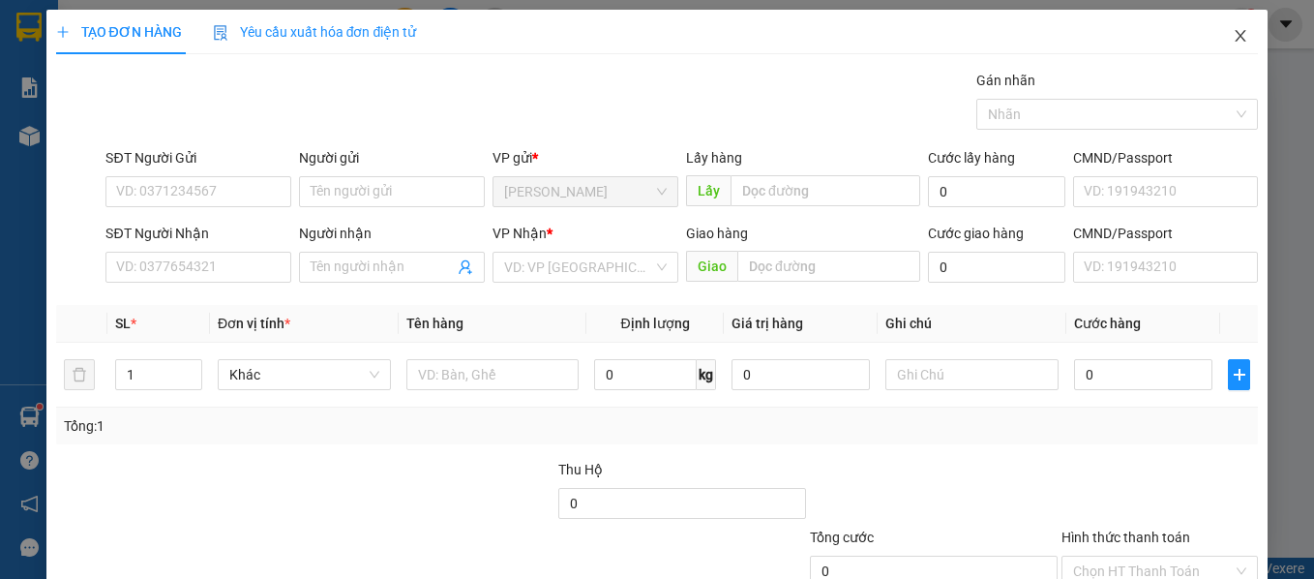
click at [1233, 37] on icon "close" at bounding box center [1240, 35] width 15 height 15
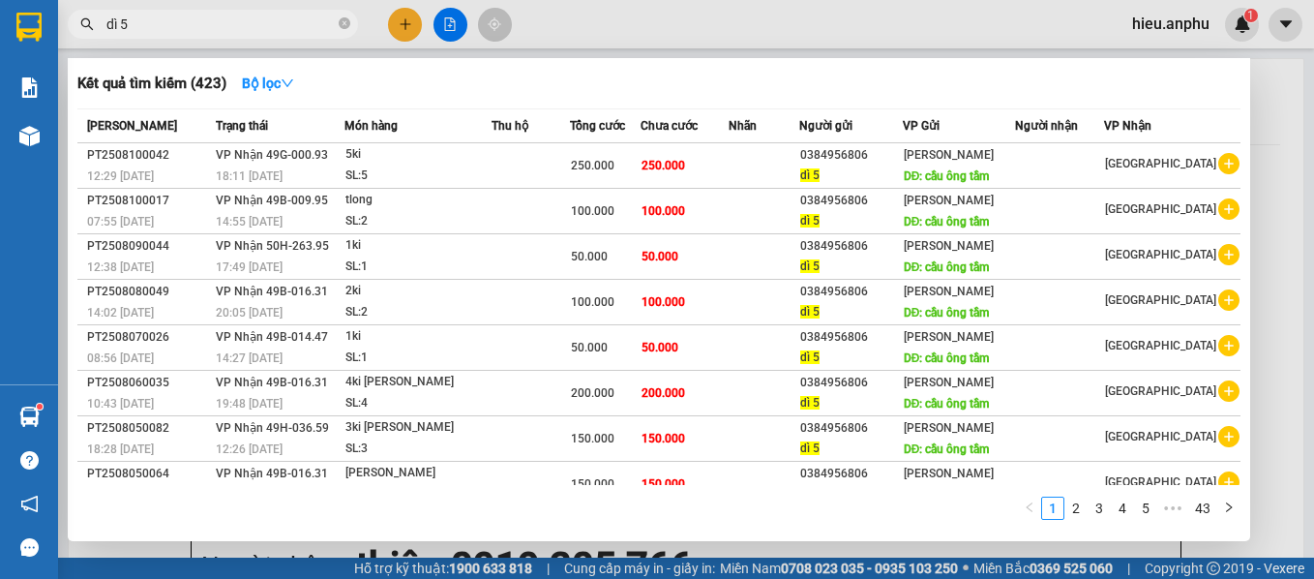
click at [166, 29] on input "dì 5" at bounding box center [220, 24] width 228 height 21
type input "d"
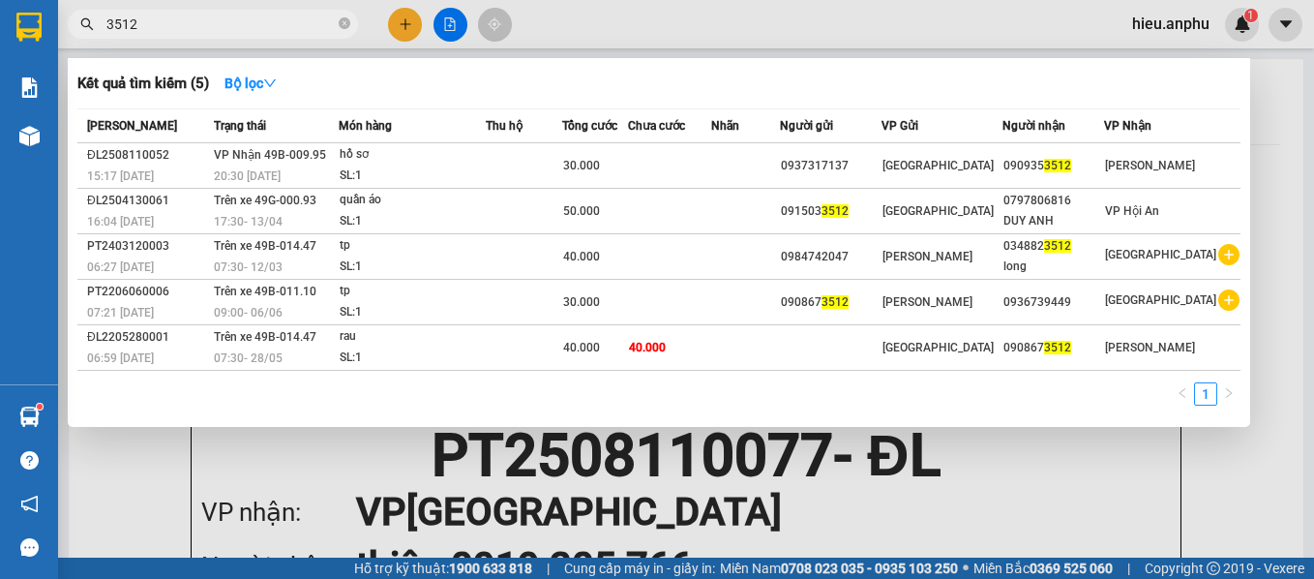
drag, startPoint x: 152, startPoint y: 27, endPoint x: 65, endPoint y: 27, distance: 87.1
click at [65, 27] on div "3512" at bounding box center [188, 24] width 377 height 29
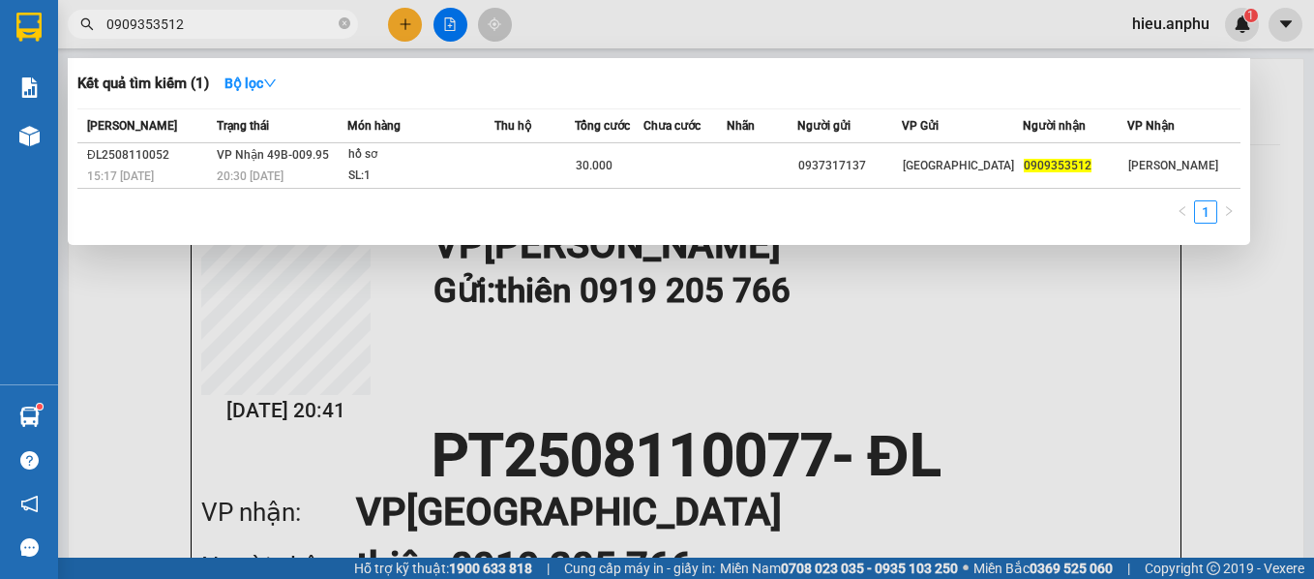
type input "0909353512"
